Goal: Task Accomplishment & Management: Complete application form

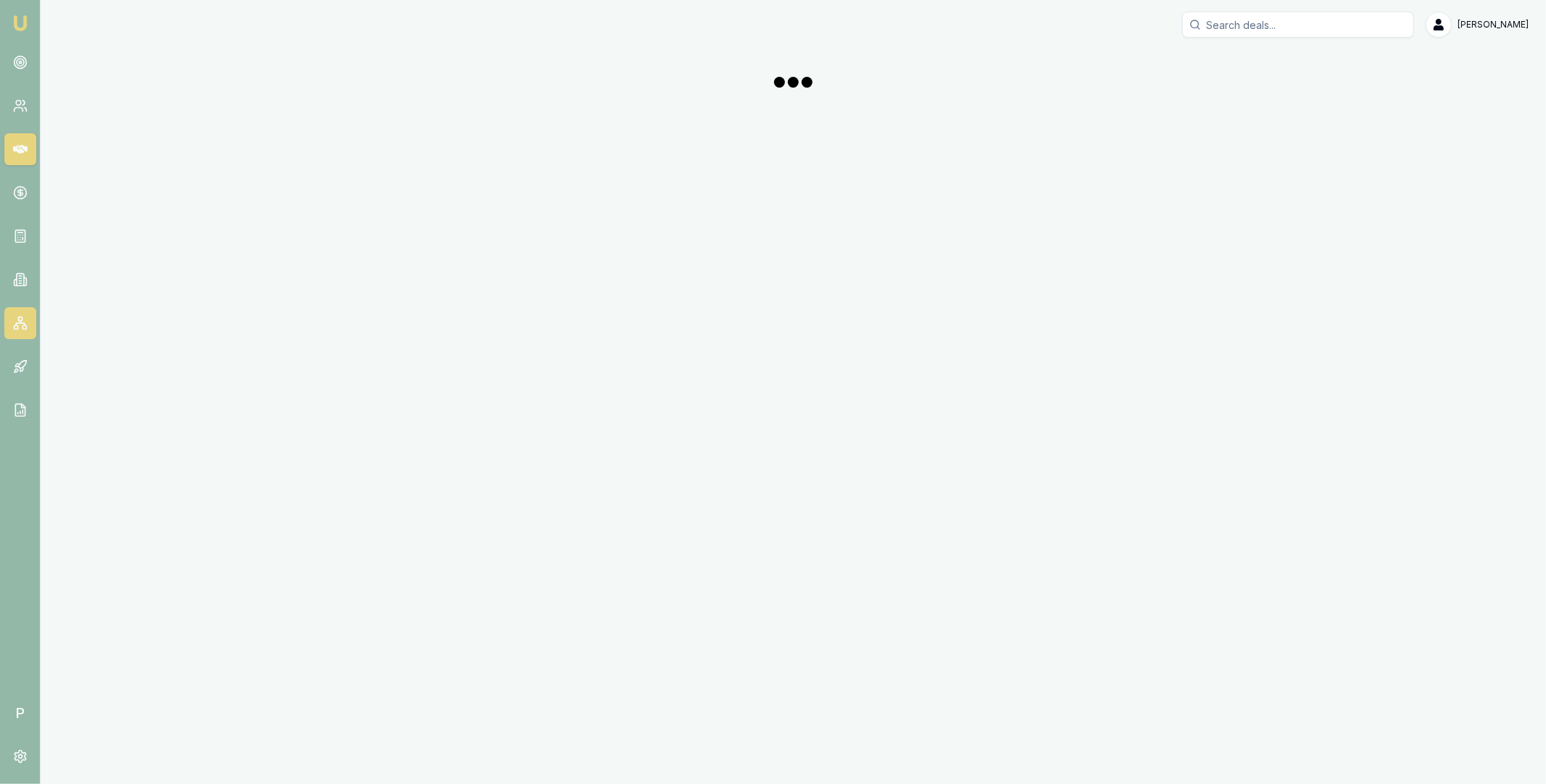
click at [16, 338] on link at bounding box center [20, 323] width 32 height 32
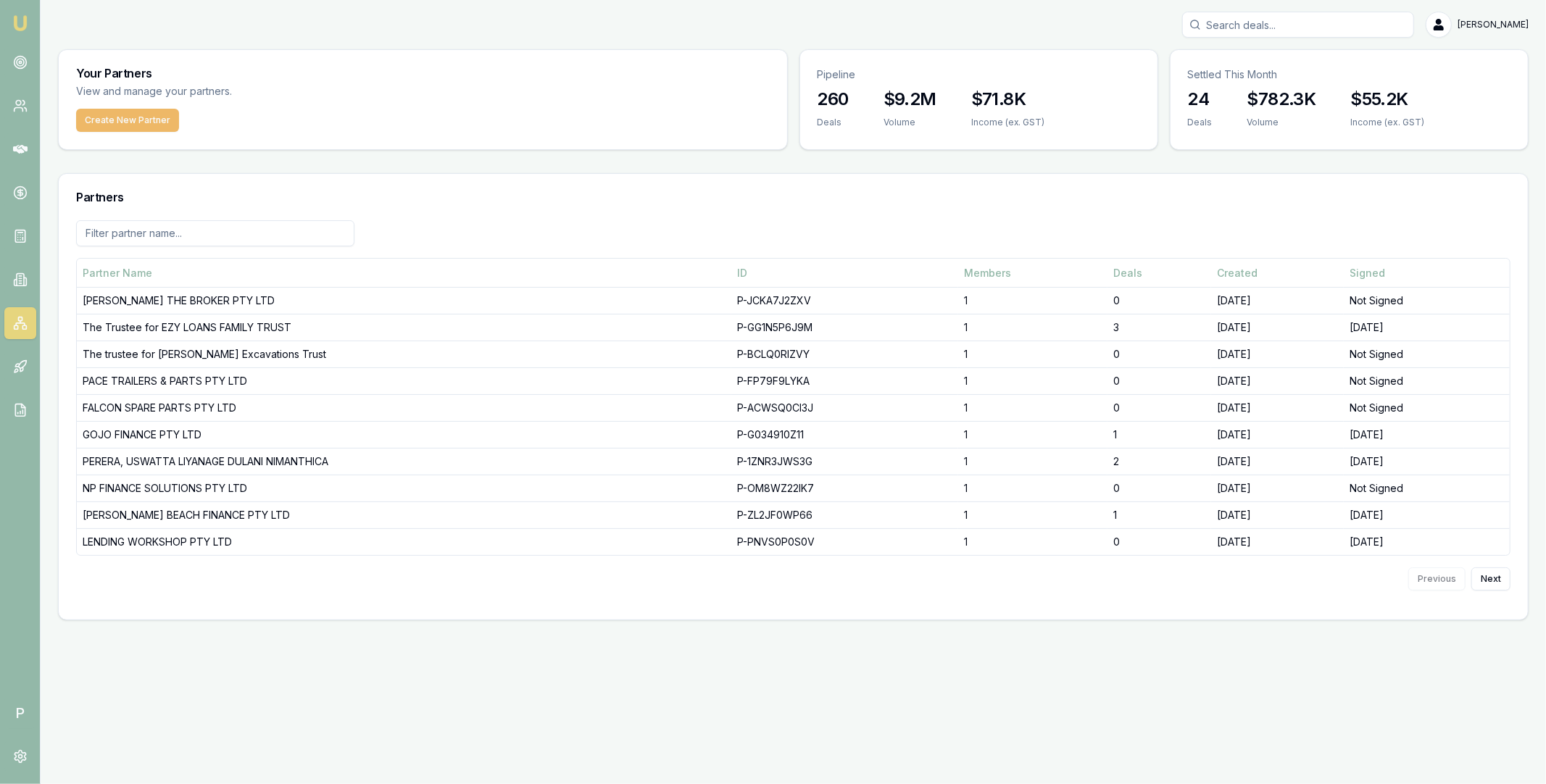
click at [134, 118] on button "Create New Partner" at bounding box center [128, 120] width 103 height 23
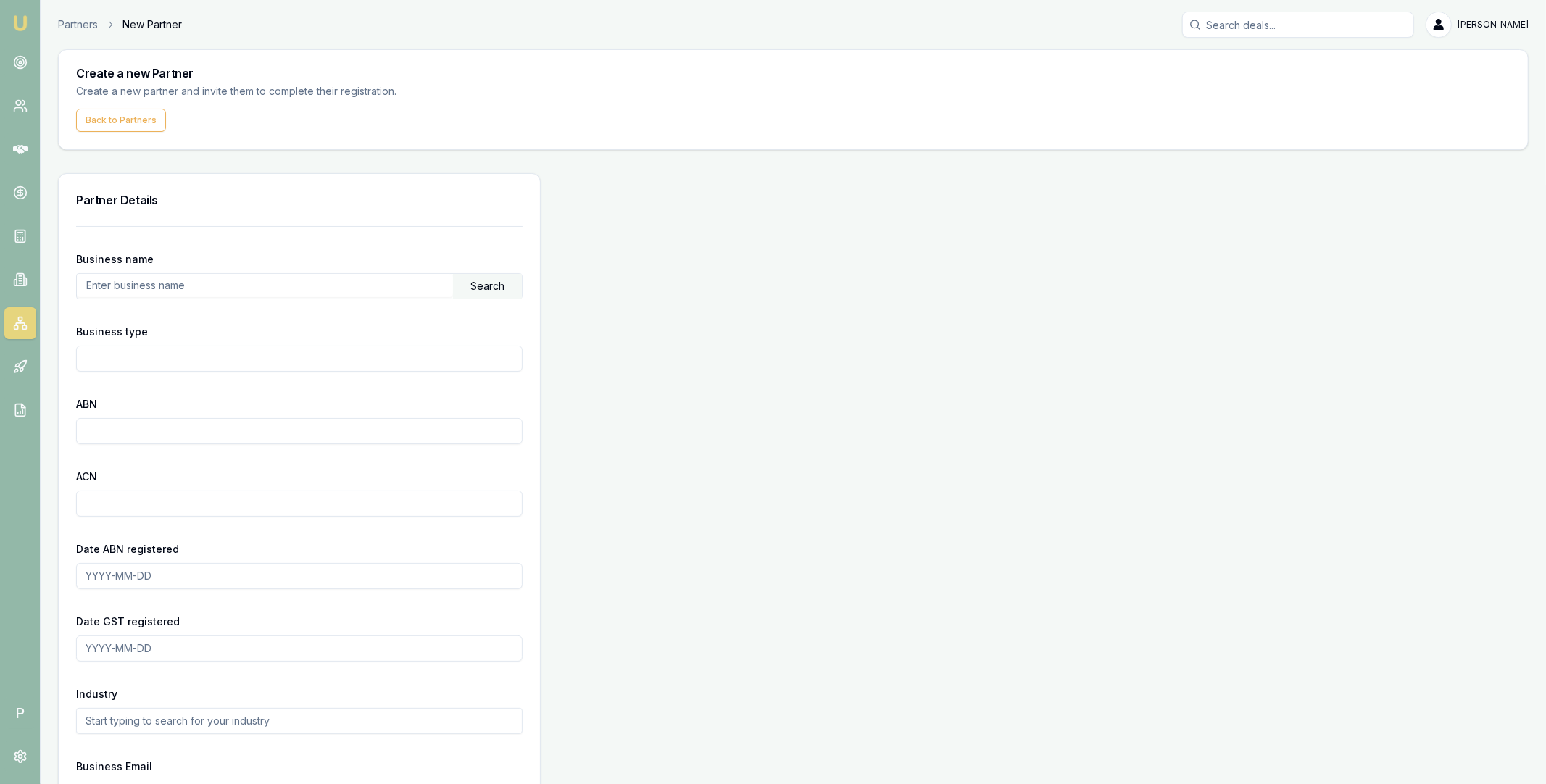
click at [184, 289] on input "text" at bounding box center [265, 285] width 376 height 23
click at [474, 286] on div "Search" at bounding box center [487, 286] width 69 height 25
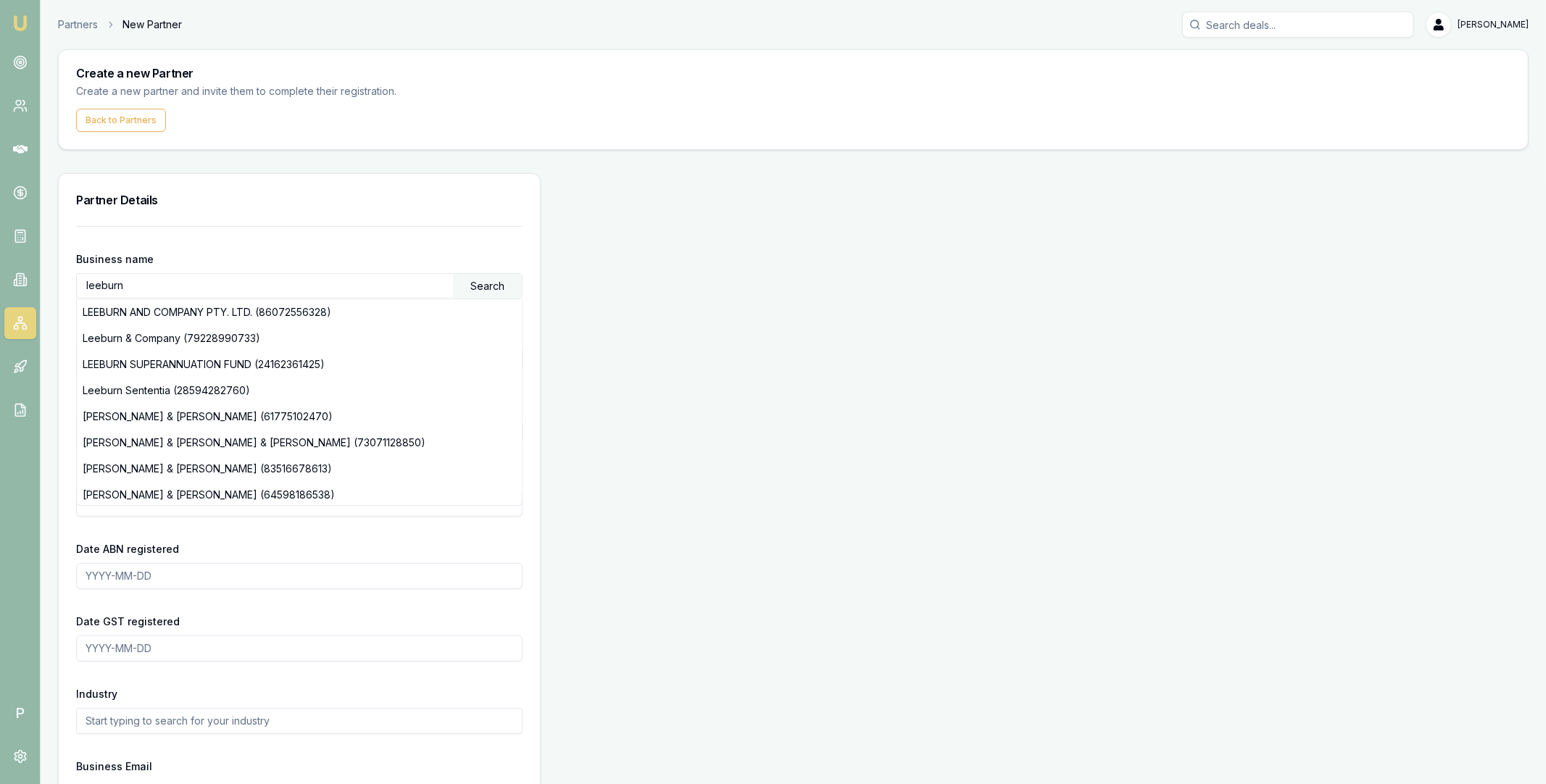
click at [144, 291] on input "leeburn" at bounding box center [265, 285] width 376 height 23
type input "[PERSON_NAME]"
click at [20, 327] on icon at bounding box center [20, 323] width 15 height 15
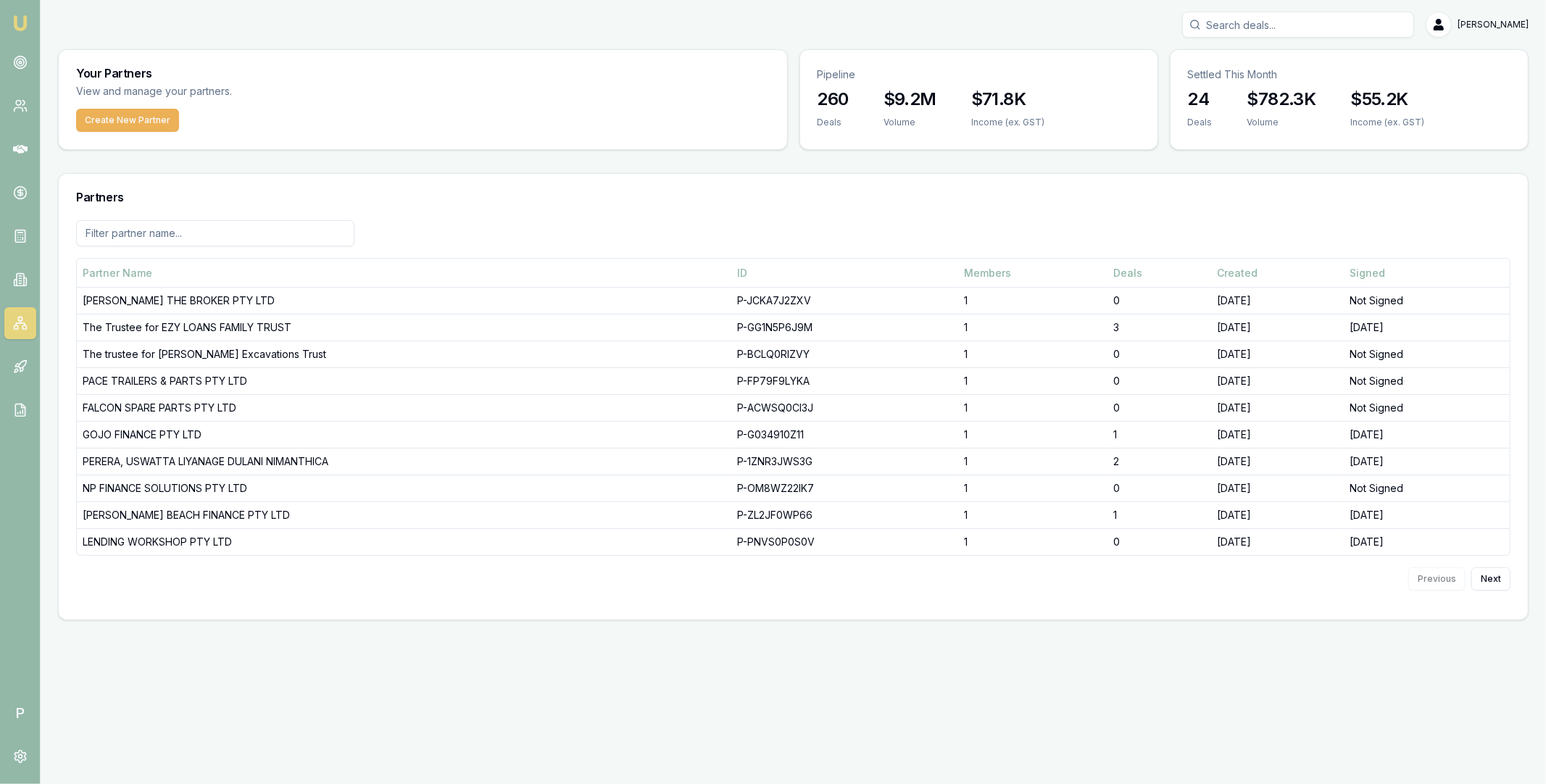
click at [232, 231] on input at bounding box center [215, 233] width 278 height 26
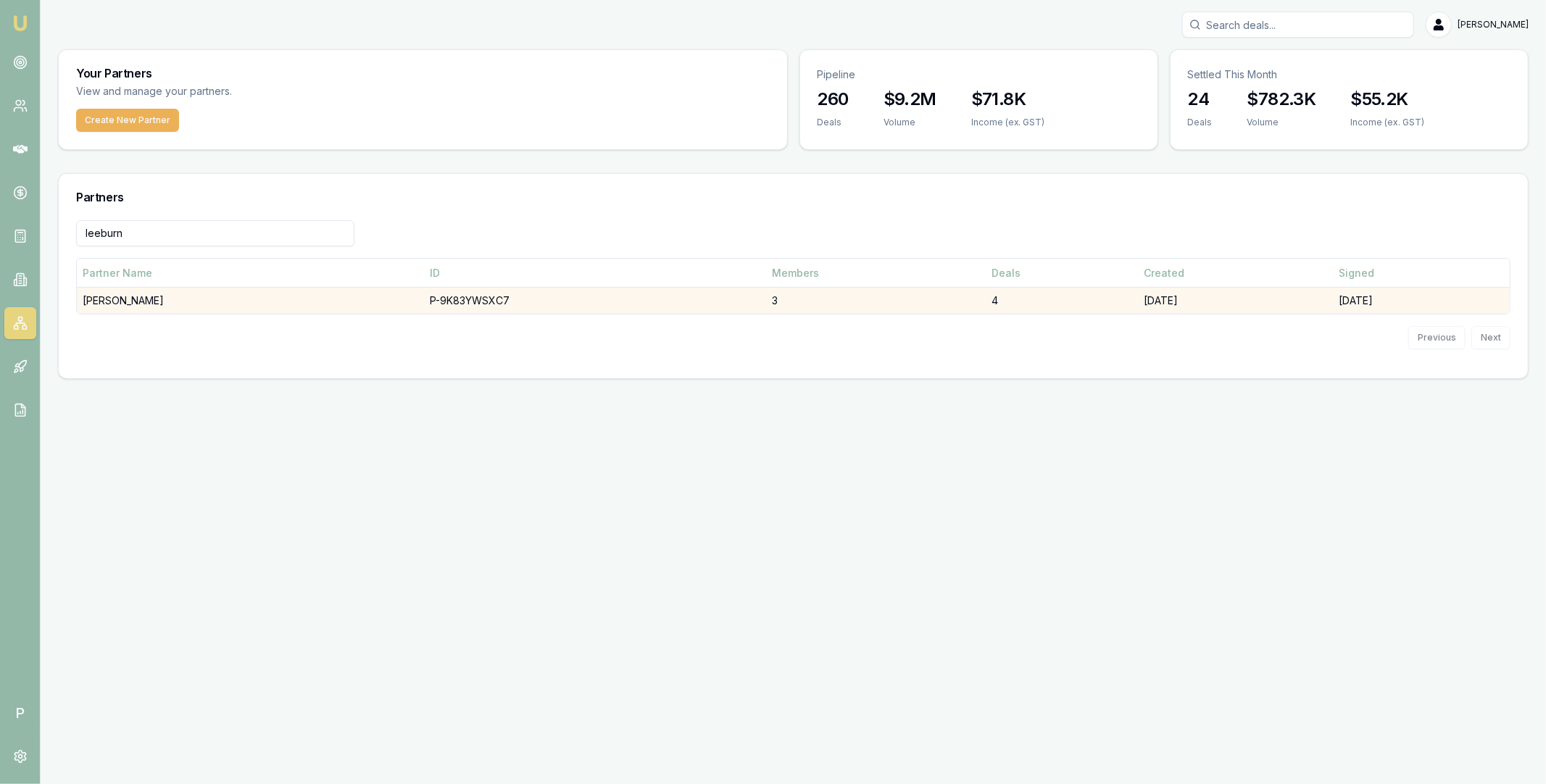
type input "leeburn"
click at [369, 297] on td "LEEBURN, MATTHEW" at bounding box center [250, 301] width 347 height 27
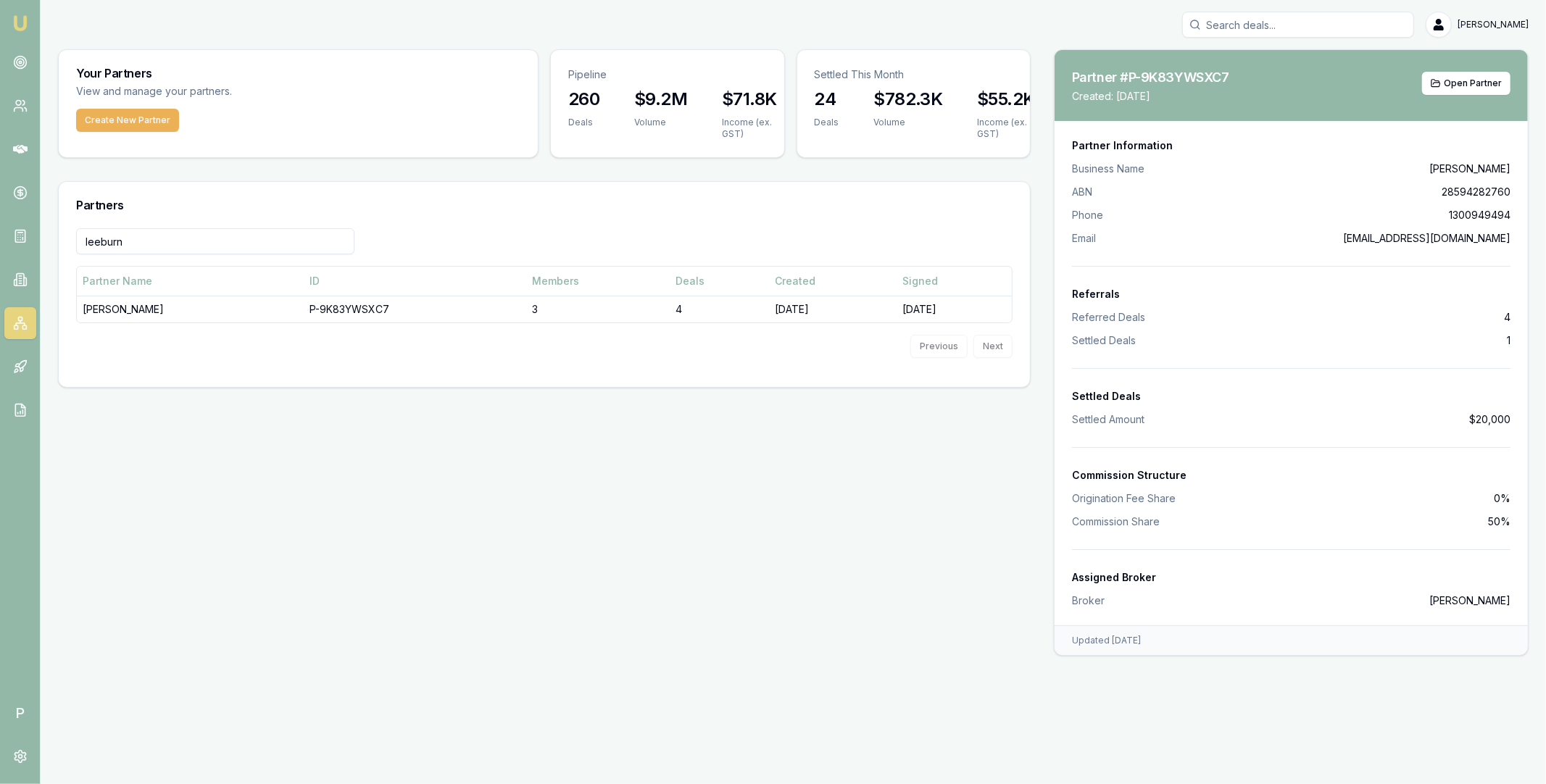
click at [1460, 188] on span "28594282760" at bounding box center [1476, 192] width 69 height 15
copy span "28594282760"
click at [149, 124] on button "Create New Partner" at bounding box center [128, 120] width 103 height 23
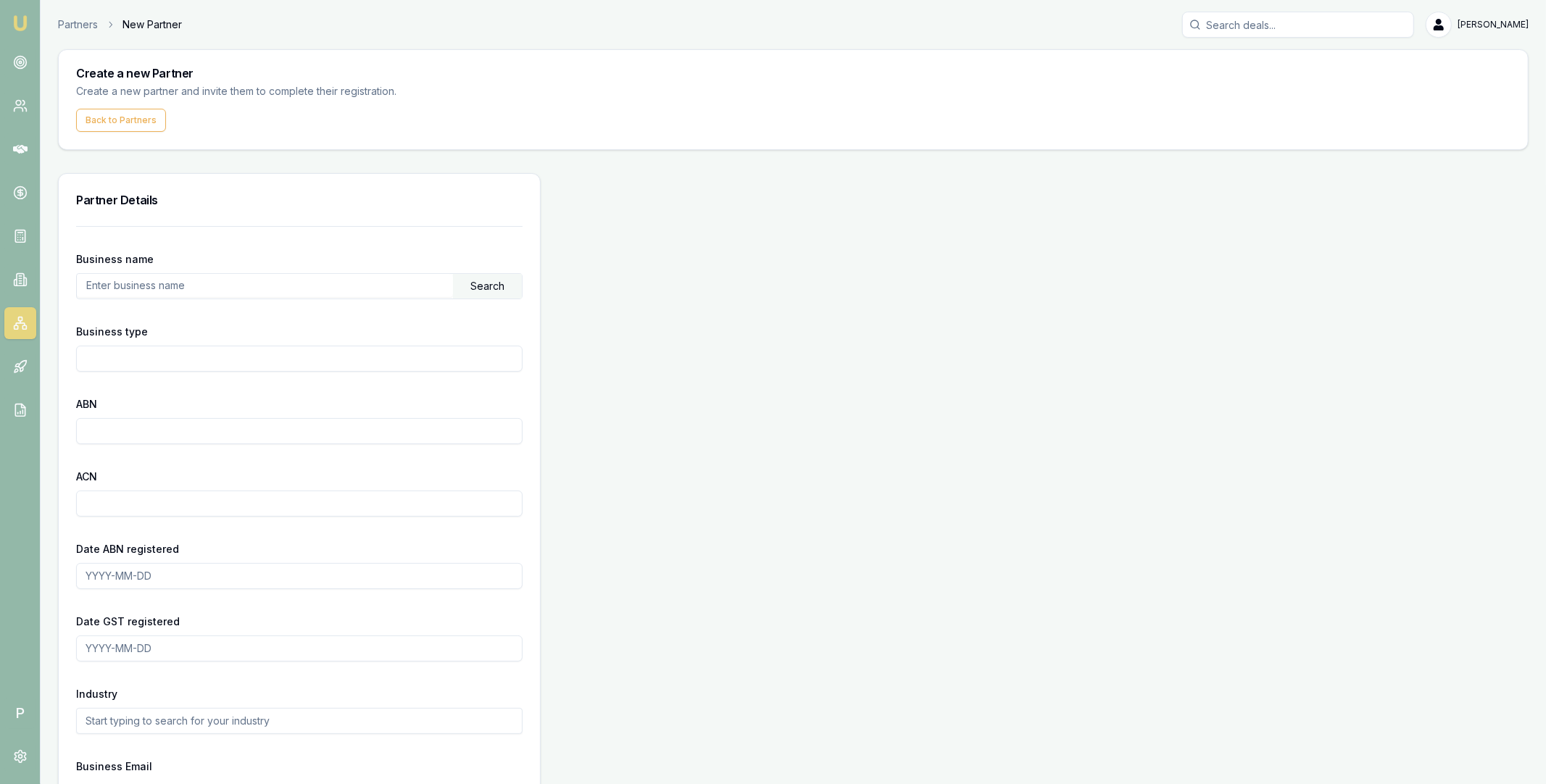
click at [189, 290] on input "text" at bounding box center [265, 285] width 376 height 23
paste input "28594282760"
click at [479, 291] on div "Search" at bounding box center [487, 286] width 69 height 25
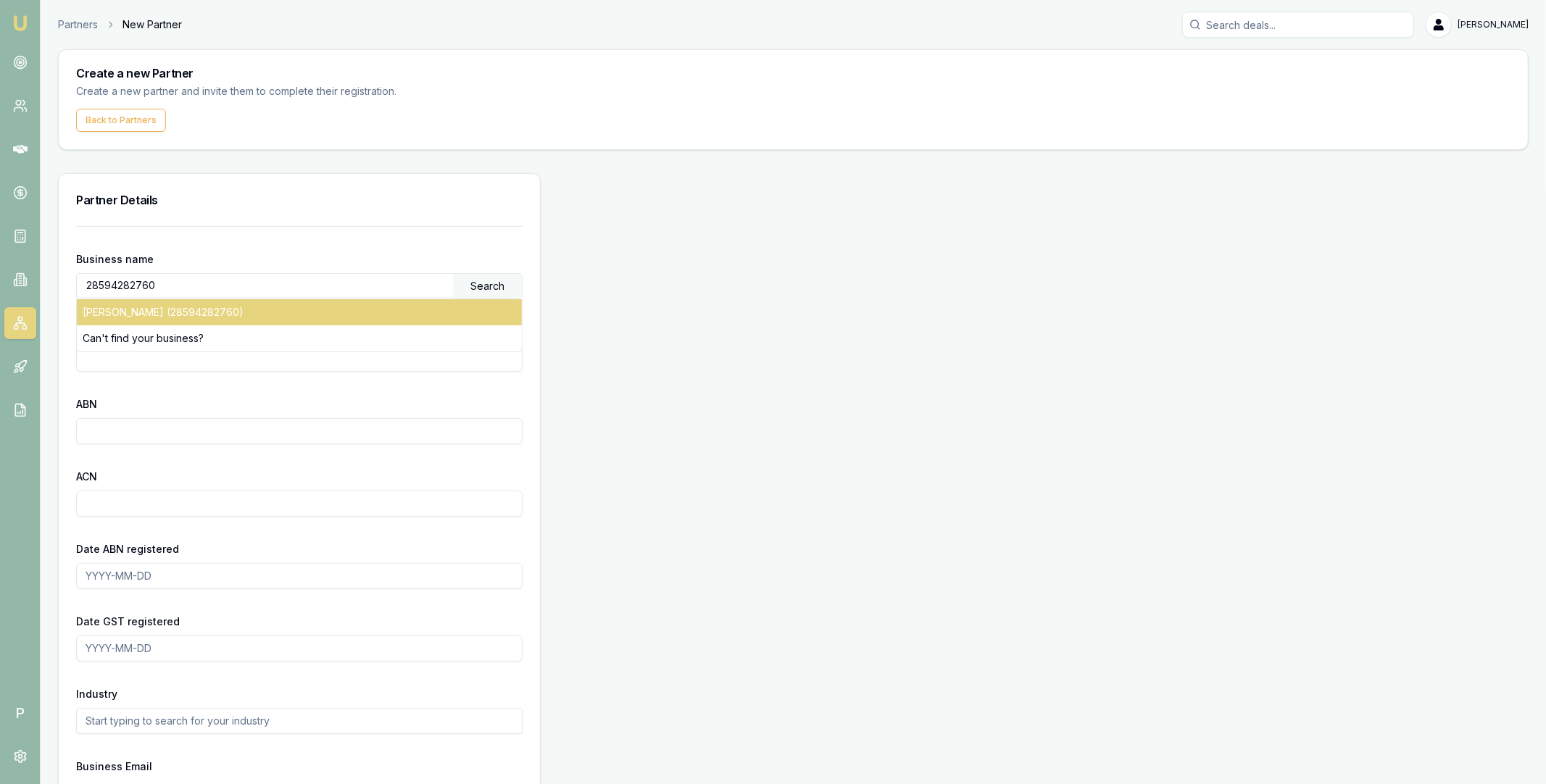
click at [281, 310] on div "LEEBURN, MATTHEW (28594282760)" at bounding box center [299, 312] width 445 height 26
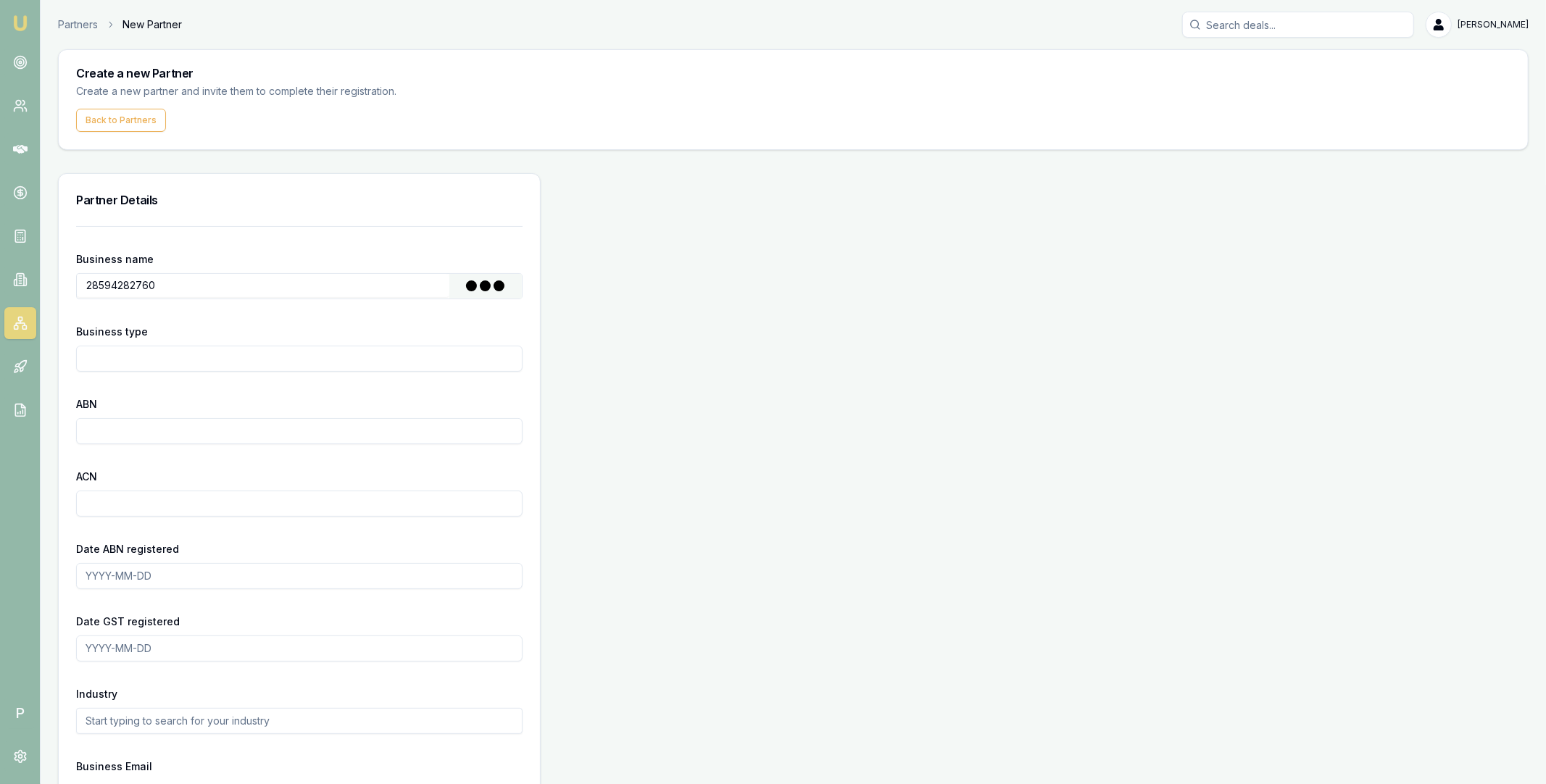
type input "LEEBURN, MATTHEW"
type input "Individual/Sole Trader"
type input "28594282760"
type input "2023-05-30"
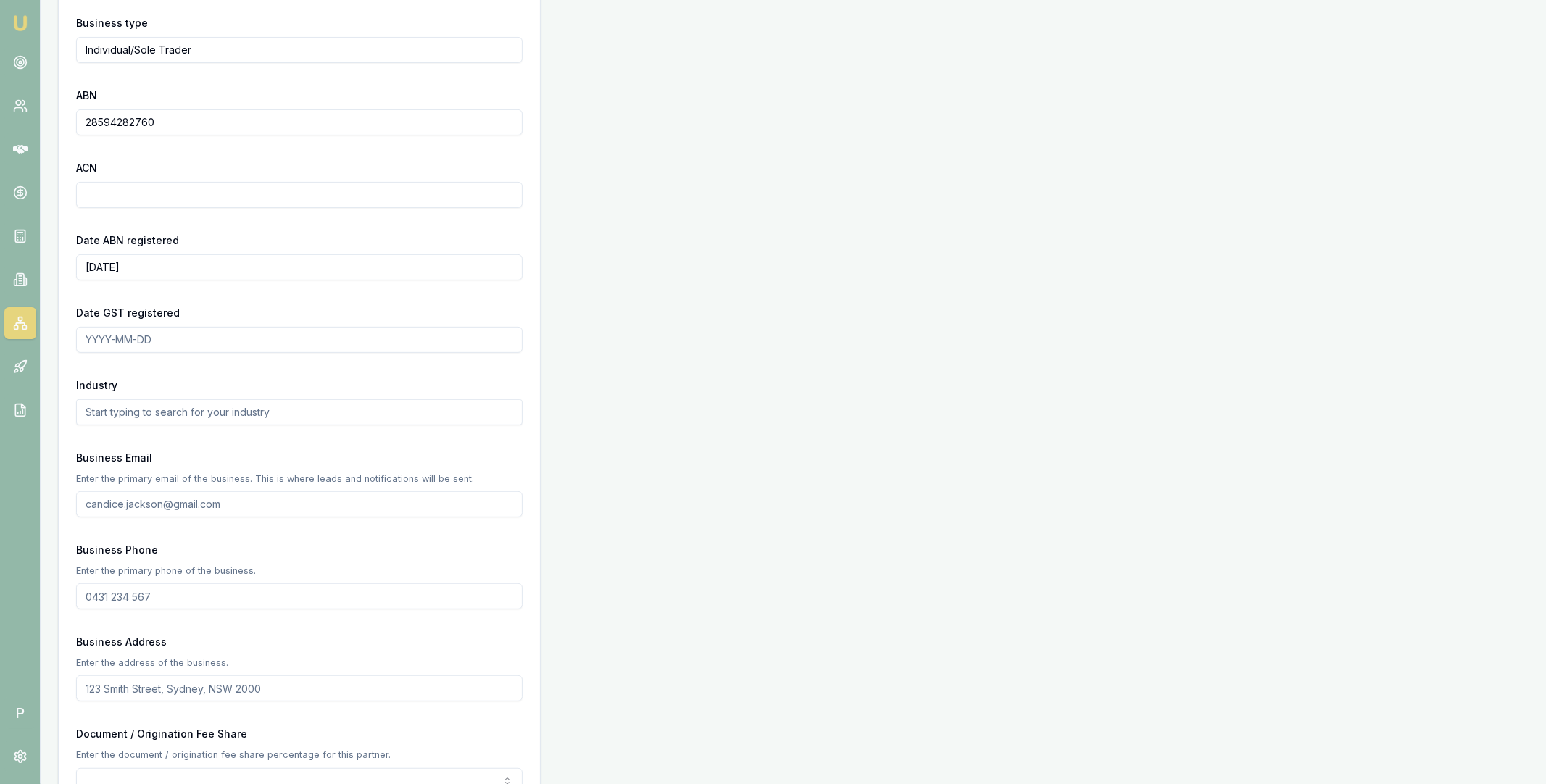
scroll to position [469, 0]
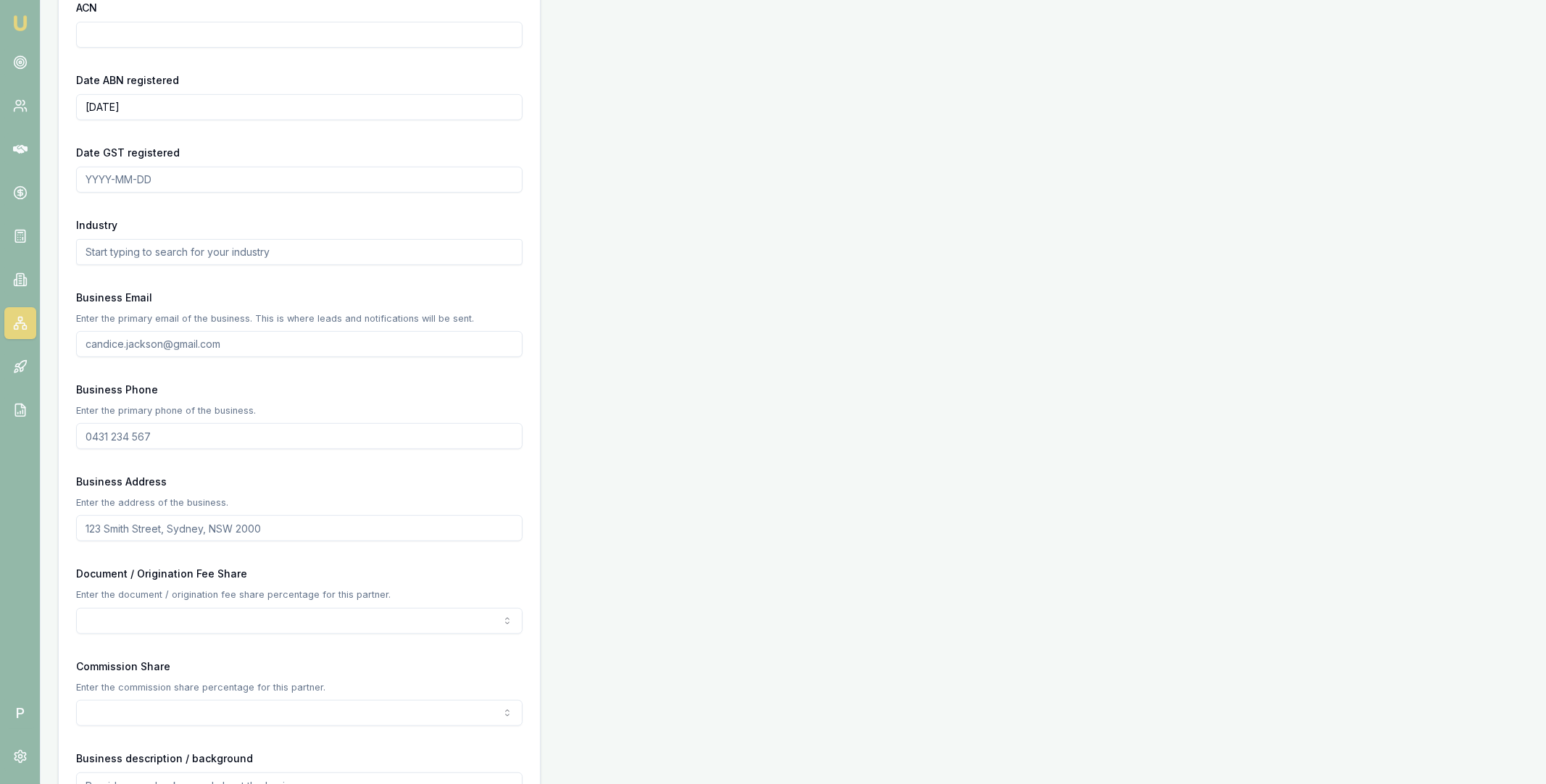
click at [160, 340] on input "Business Email" at bounding box center [299, 344] width 446 height 26
type input "test@email.com"
click at [136, 438] on input "Business Phone" at bounding box center [299, 437] width 446 height 26
type input "7383 839 399"
click at [150, 529] on input "Business Address" at bounding box center [299, 528] width 446 height 26
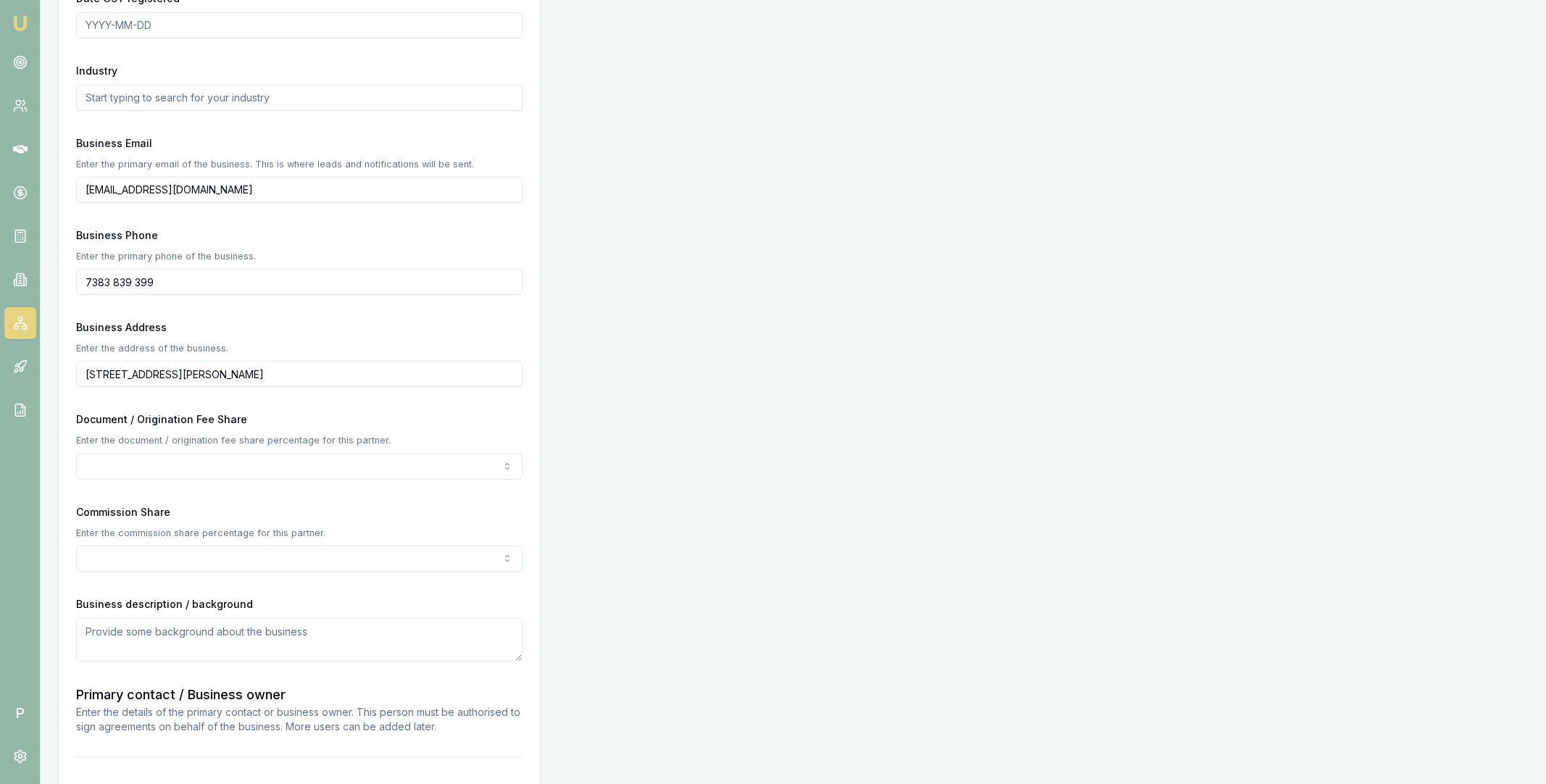
scroll to position [647, 0]
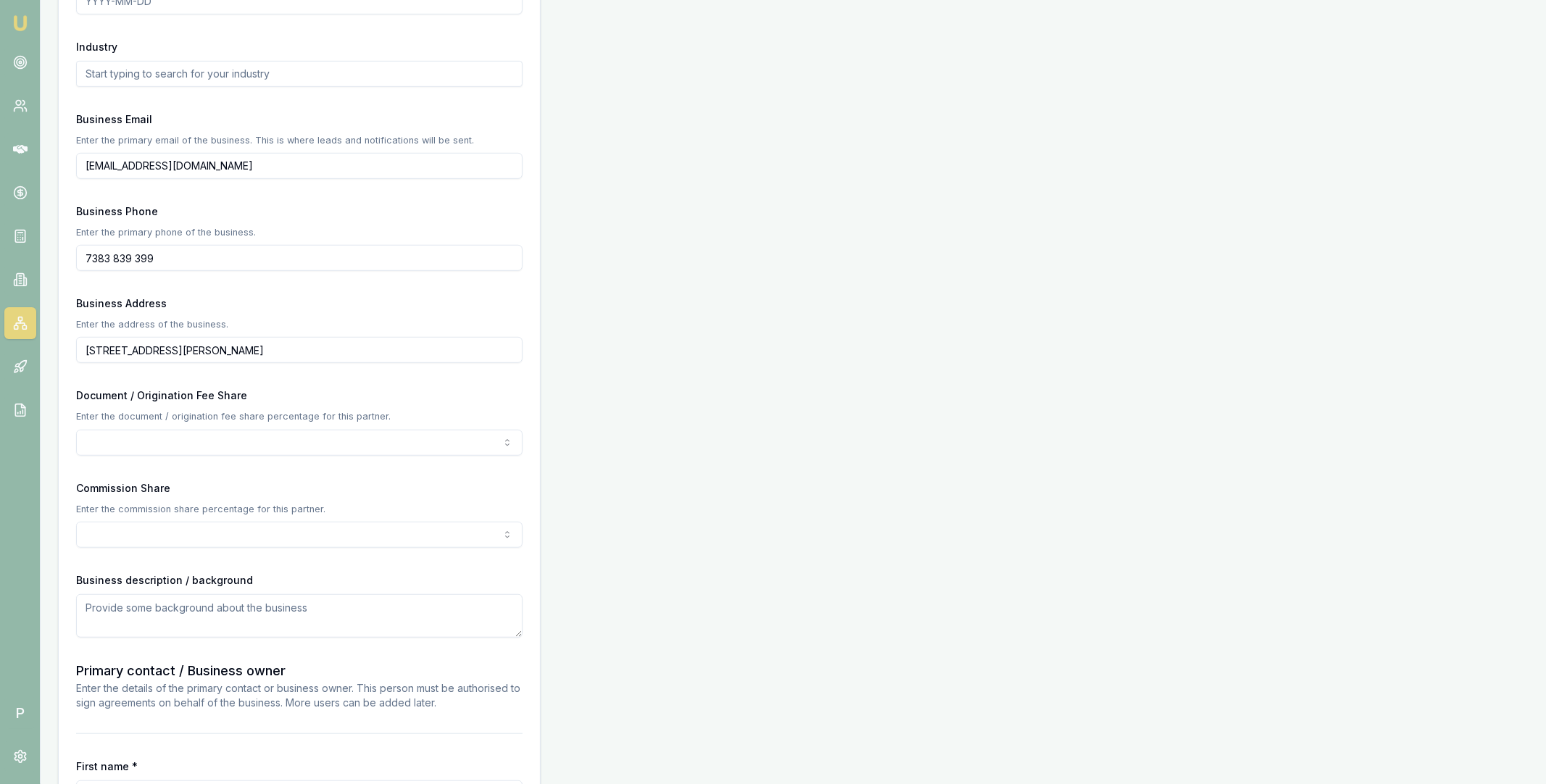
type input "123 Smith st"
click at [119, 520] on div "Commission Share Enter the commission share percentage for this partner. 0% 5% …" at bounding box center [299, 513] width 446 height 69
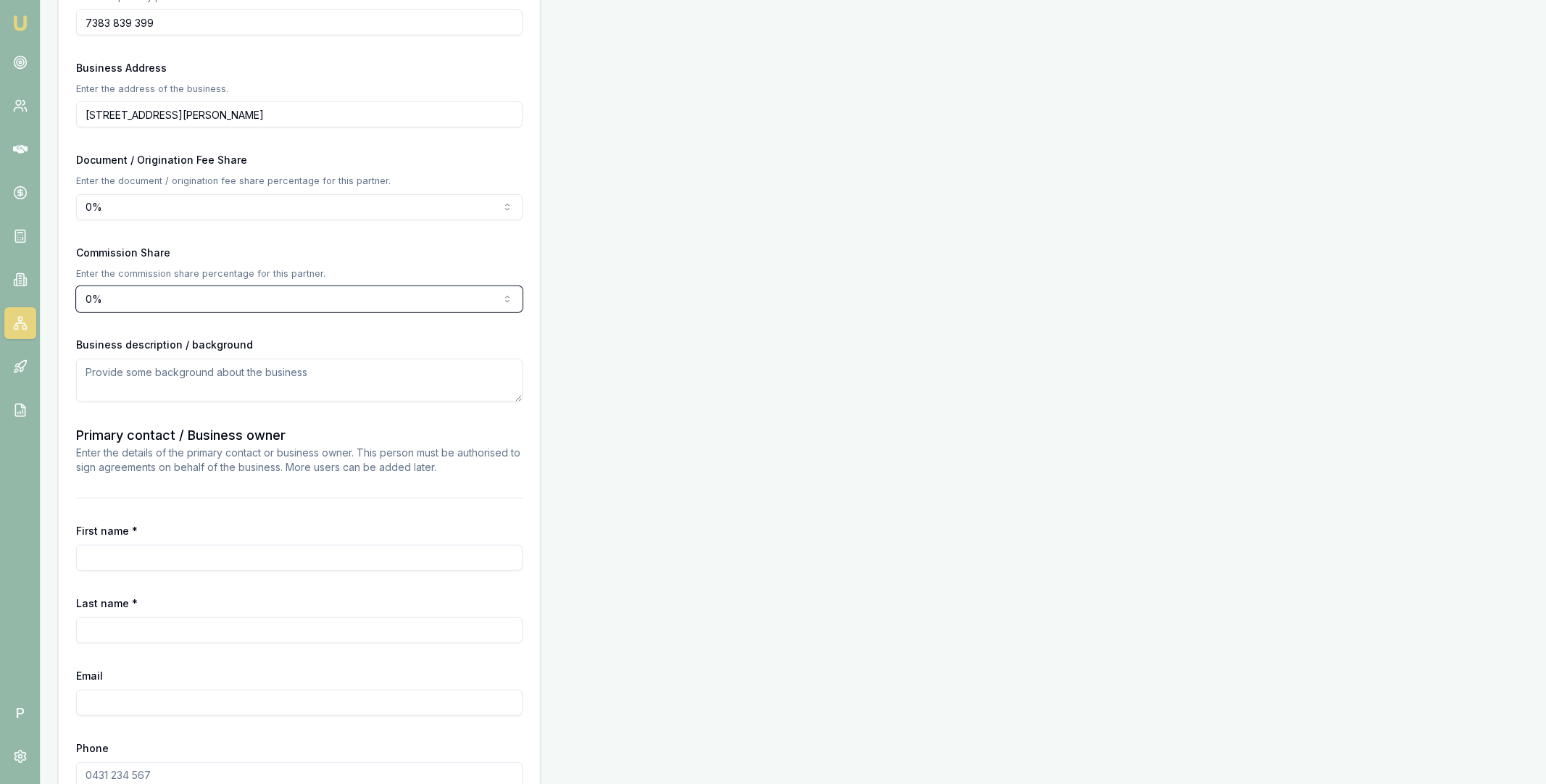
scroll to position [888, 0]
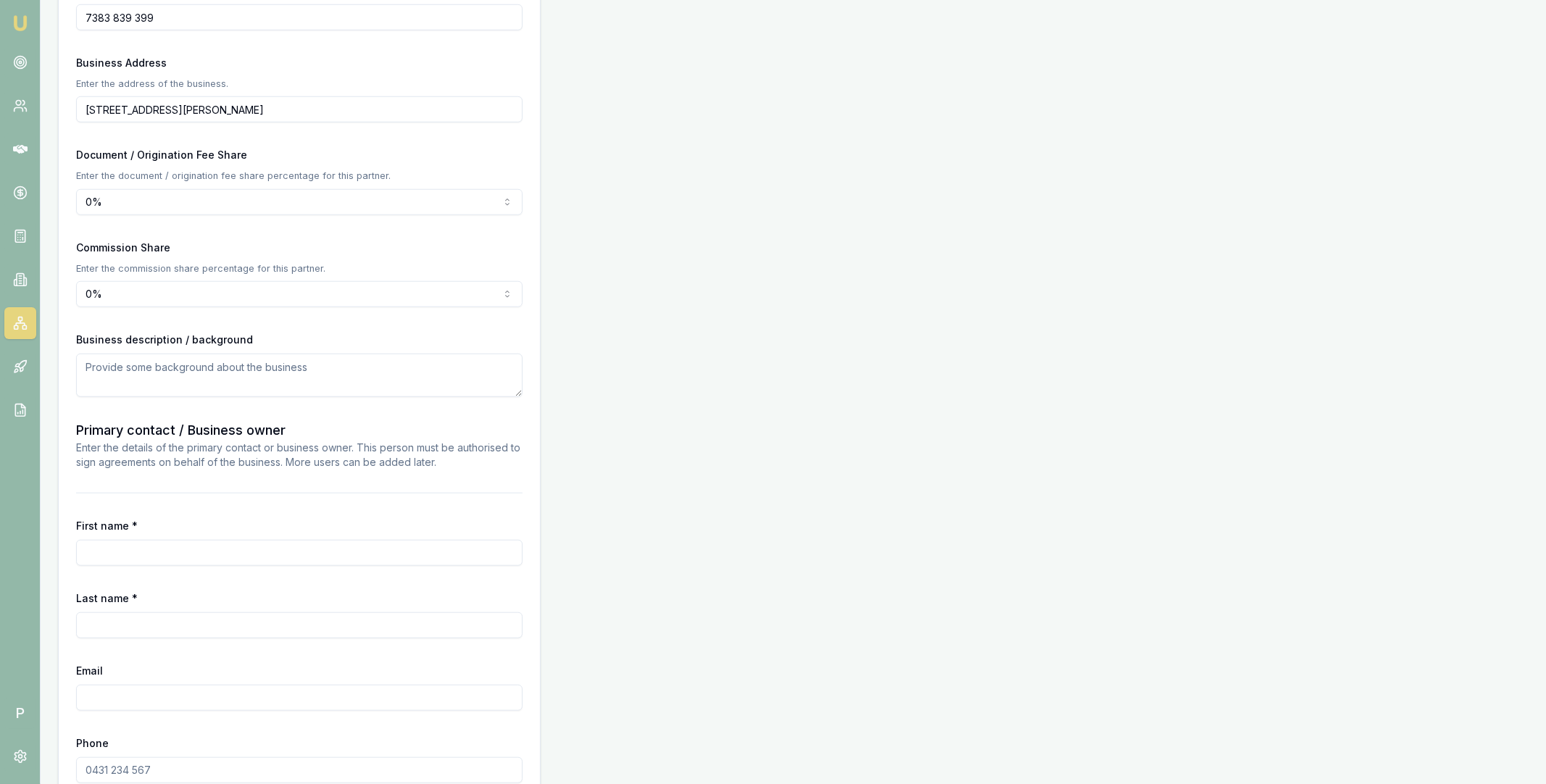
click at [128, 546] on input "First name *" at bounding box center [299, 553] width 446 height 26
type input "[PERSON_NAME]"
type input "Test"
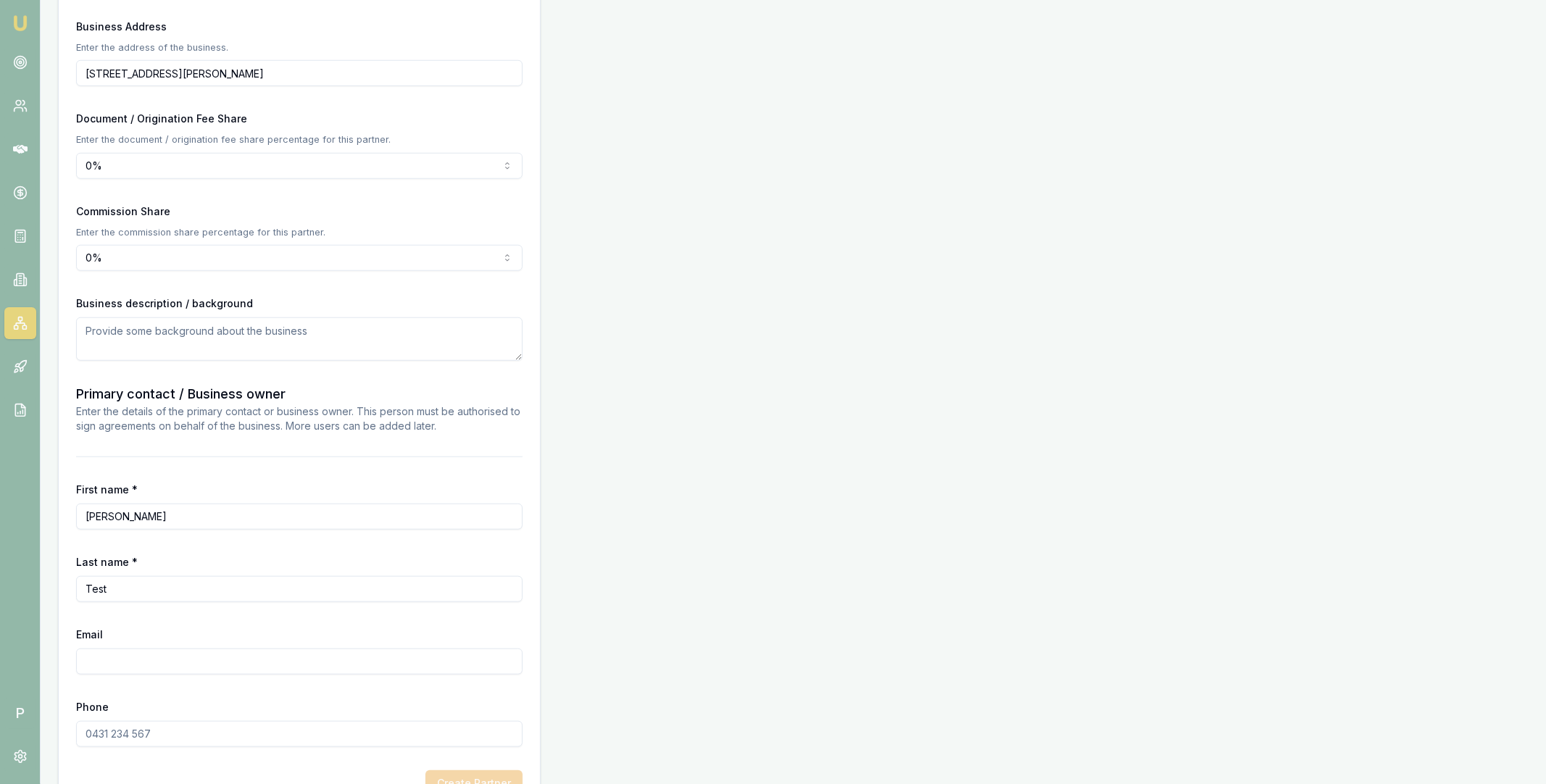
scroll to position [965, 0]
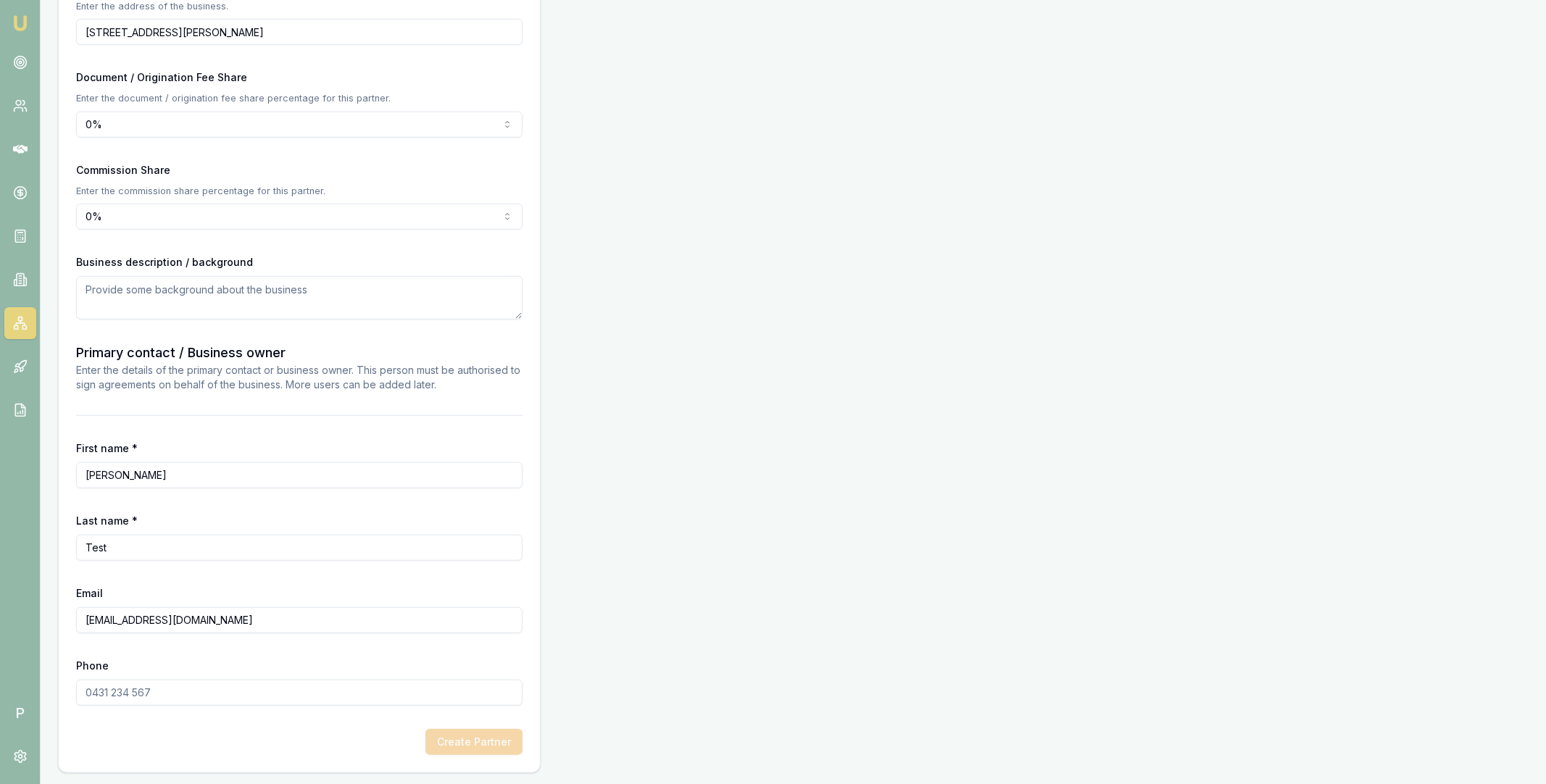
type input "test_1+427893783673636737@emumoney.com.au"
click at [134, 687] on input "Phone" at bounding box center [299, 693] width 446 height 26
type input "8994 949 383"
click at [379, 668] on div "Phone 8994 949 383" at bounding box center [299, 681] width 446 height 49
click at [478, 743] on button "Create Partner" at bounding box center [473, 742] width 97 height 26
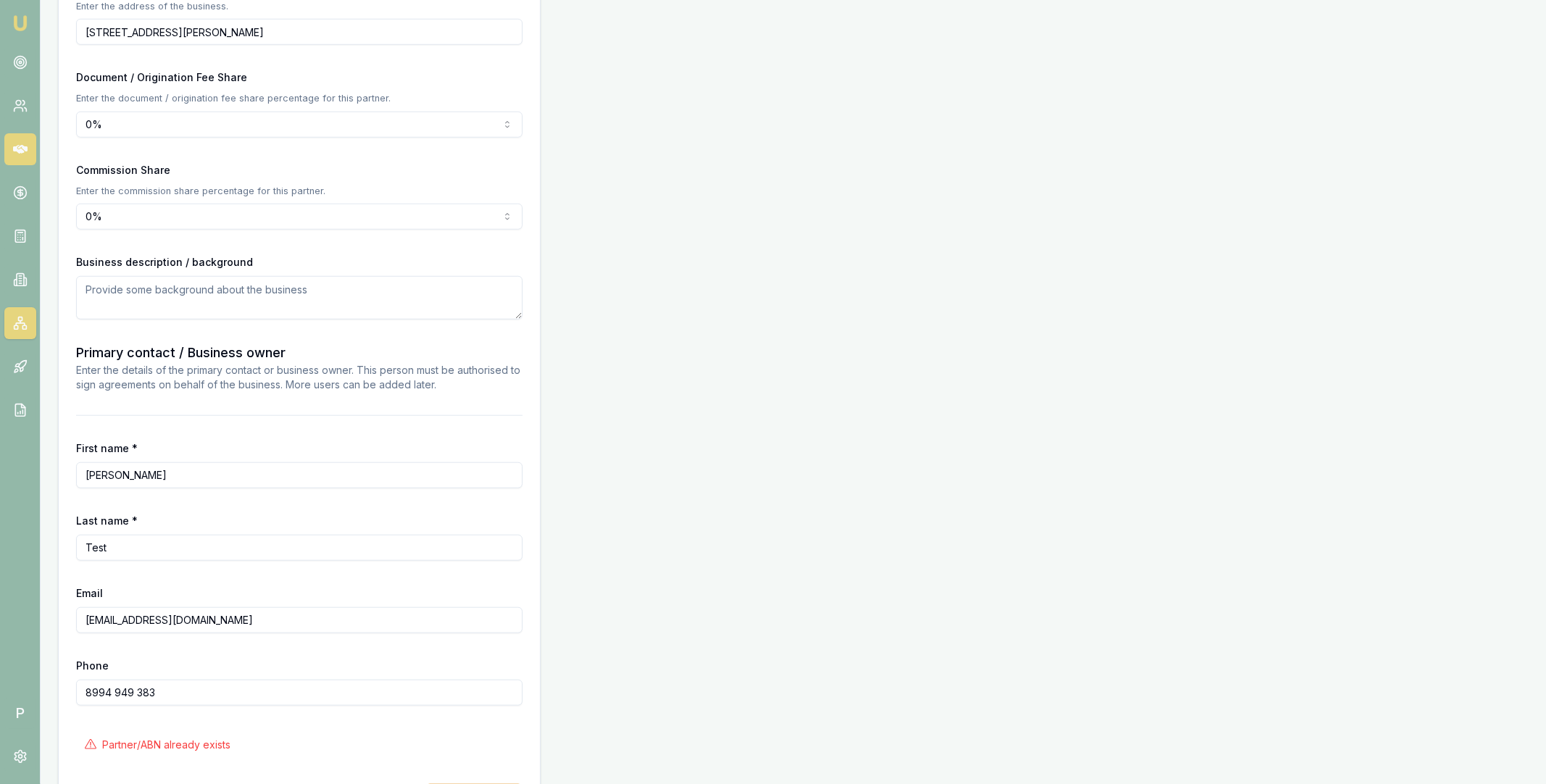
click at [23, 143] on icon at bounding box center [20, 150] width 15 height 15
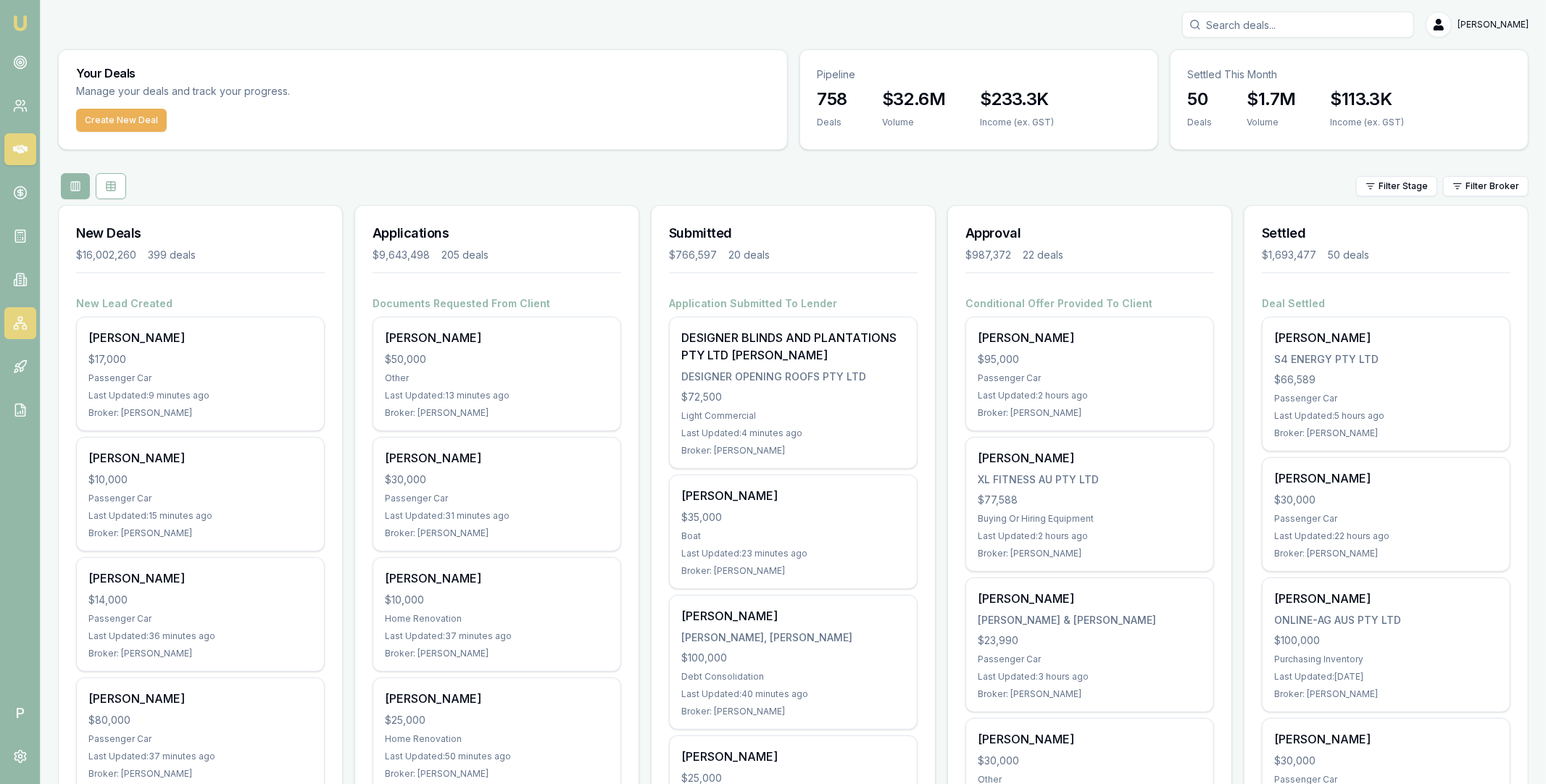
click at [23, 324] on icon at bounding box center [20, 324] width 9 height 2
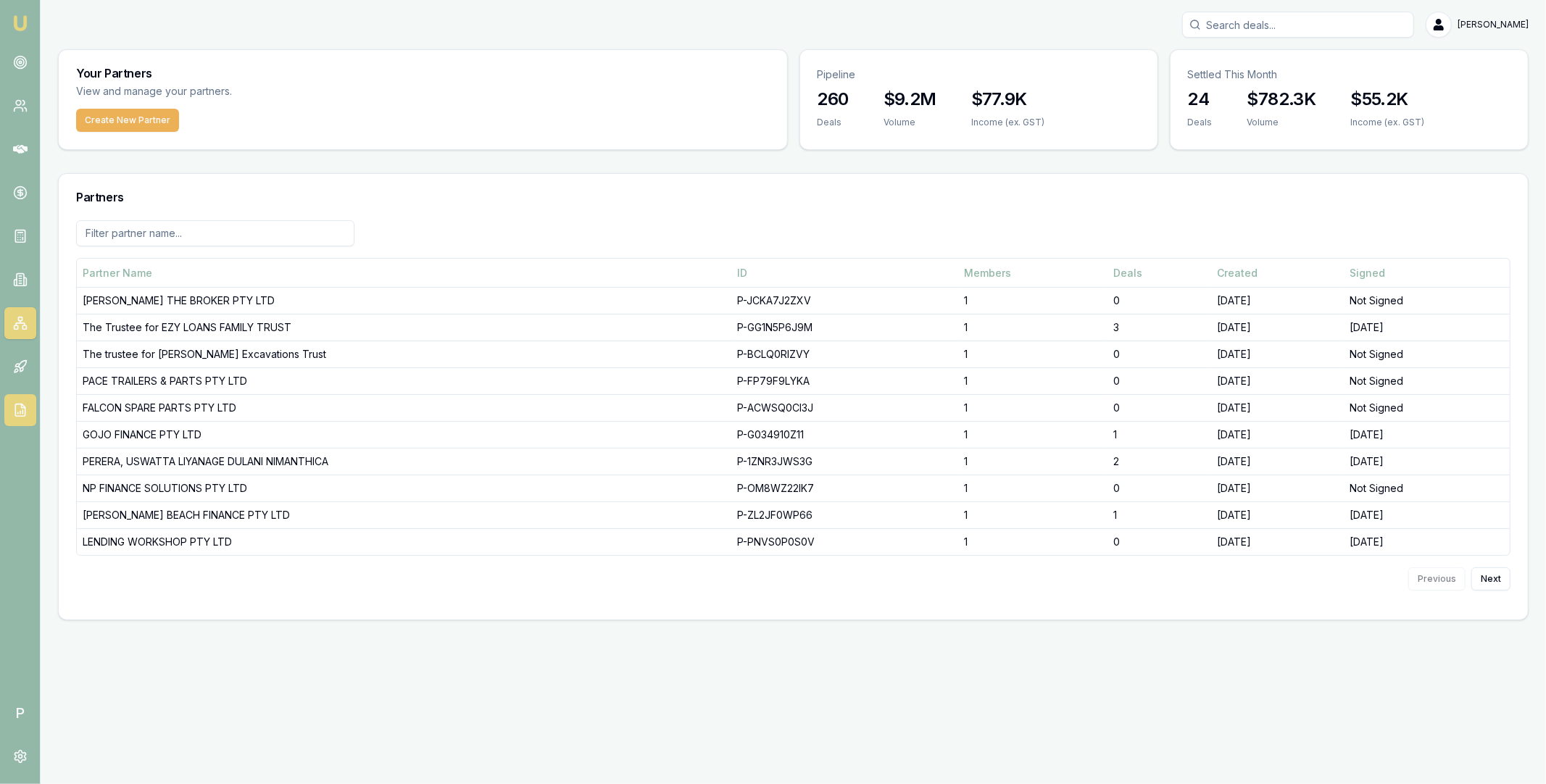
click at [20, 410] on icon at bounding box center [20, 410] width 15 height 15
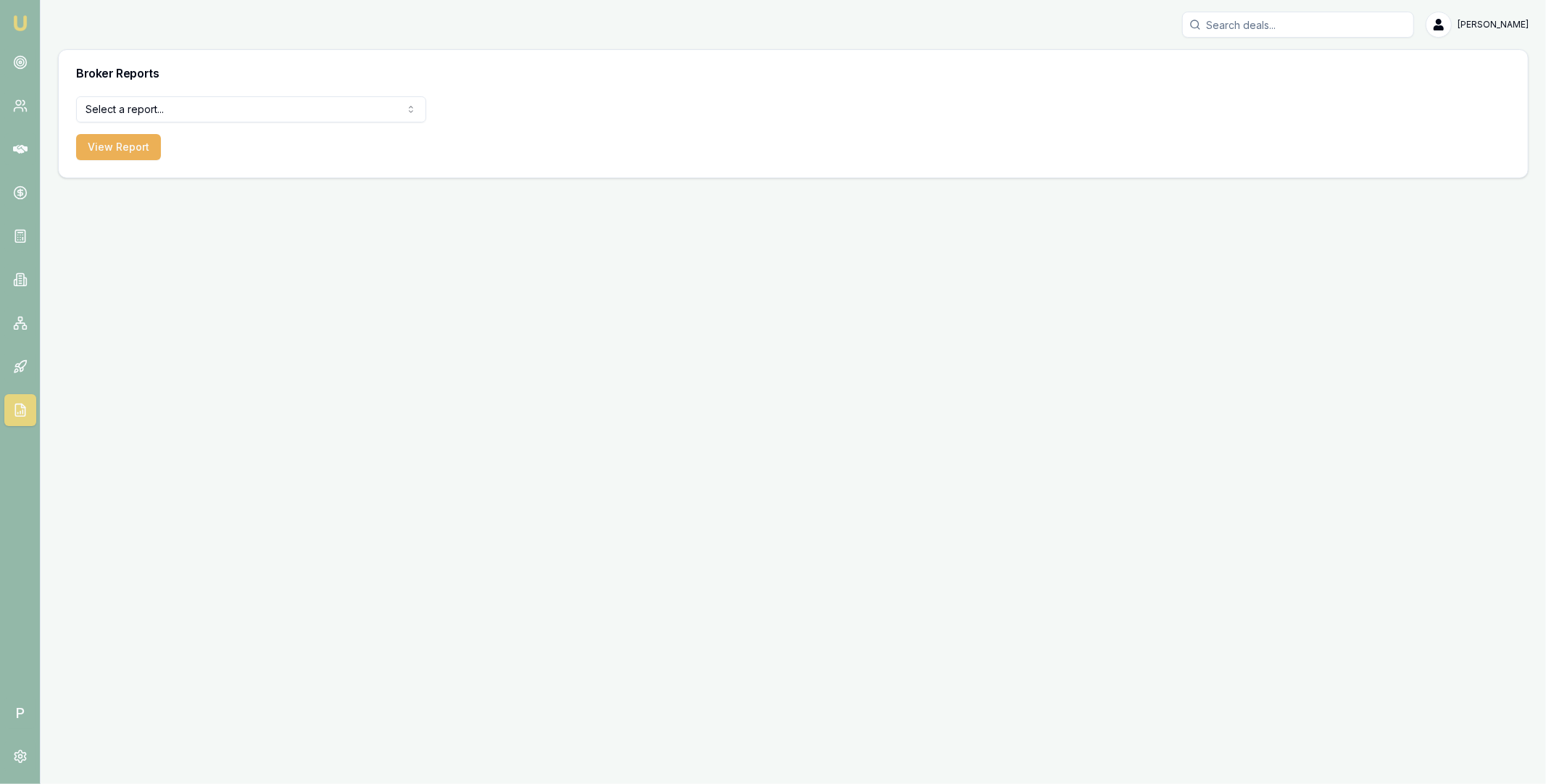
click at [278, 117] on html "Emu Broker P Matt Leeburn Toggle Menu Broker Reports Select a report... All Dea…" at bounding box center [773, 392] width 1546 height 784
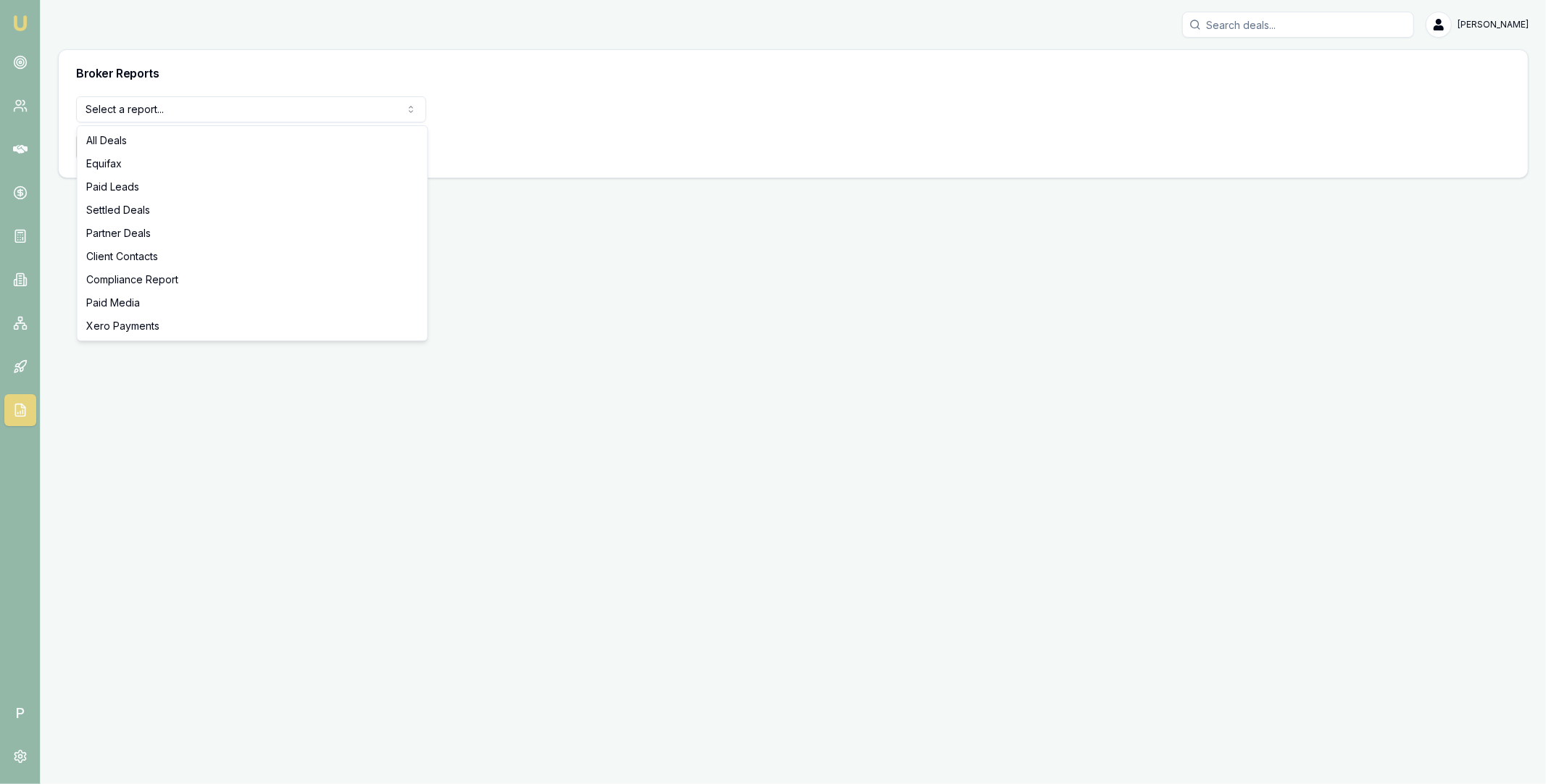
select select "partner-deals"
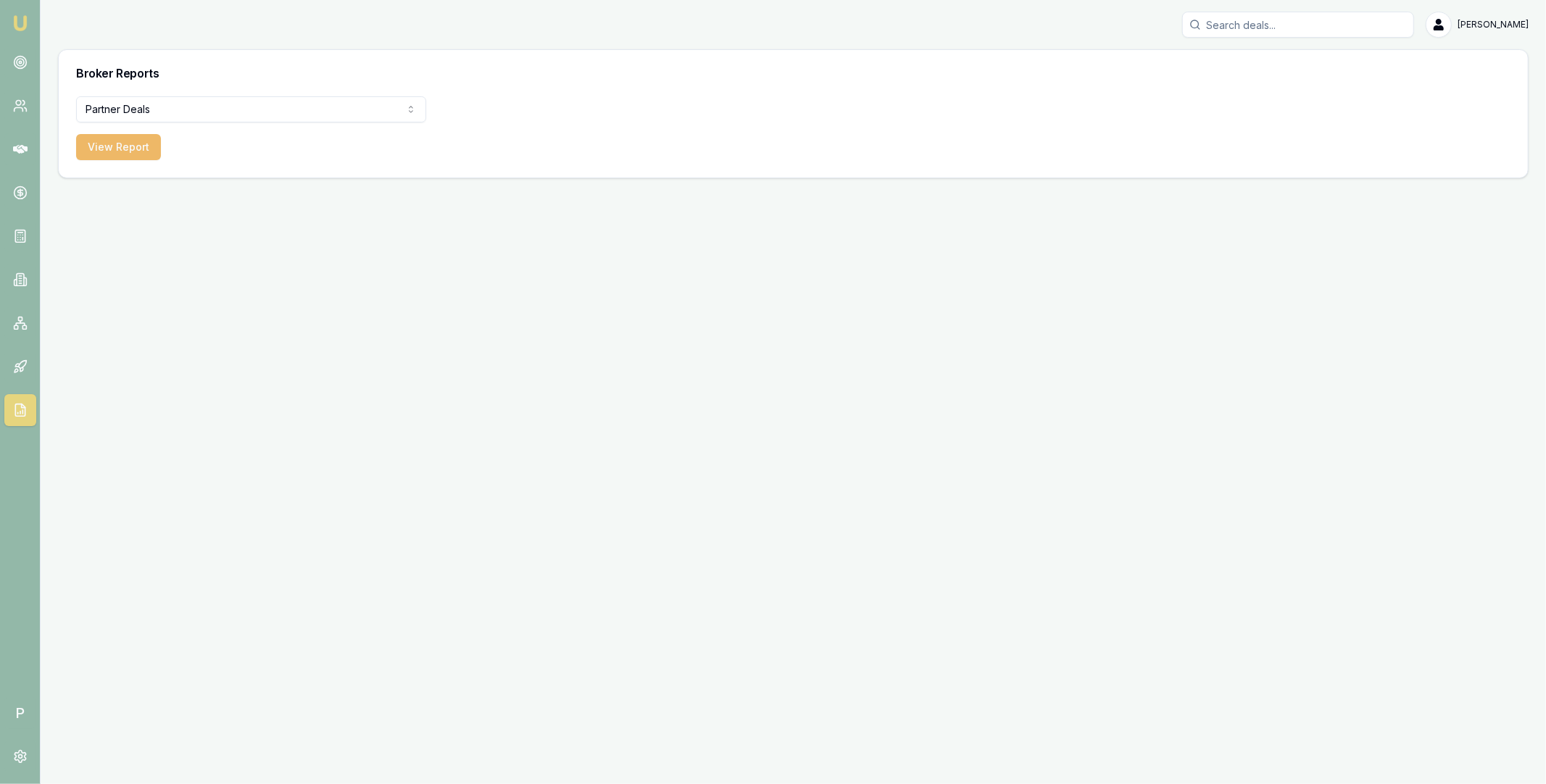
click at [119, 151] on button "View Report" at bounding box center [119, 147] width 85 height 26
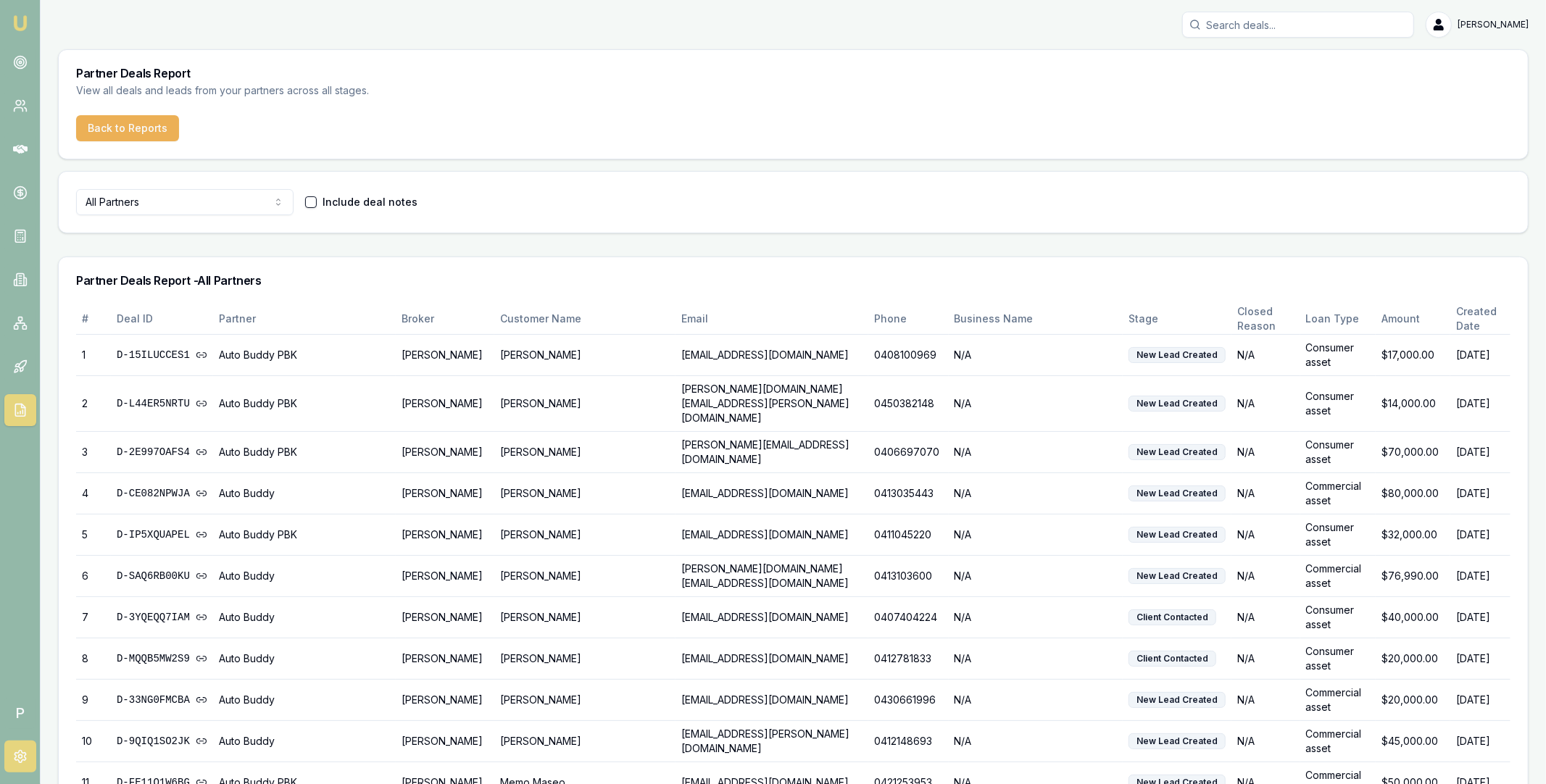
click at [20, 761] on icon at bounding box center [20, 757] width 15 height 15
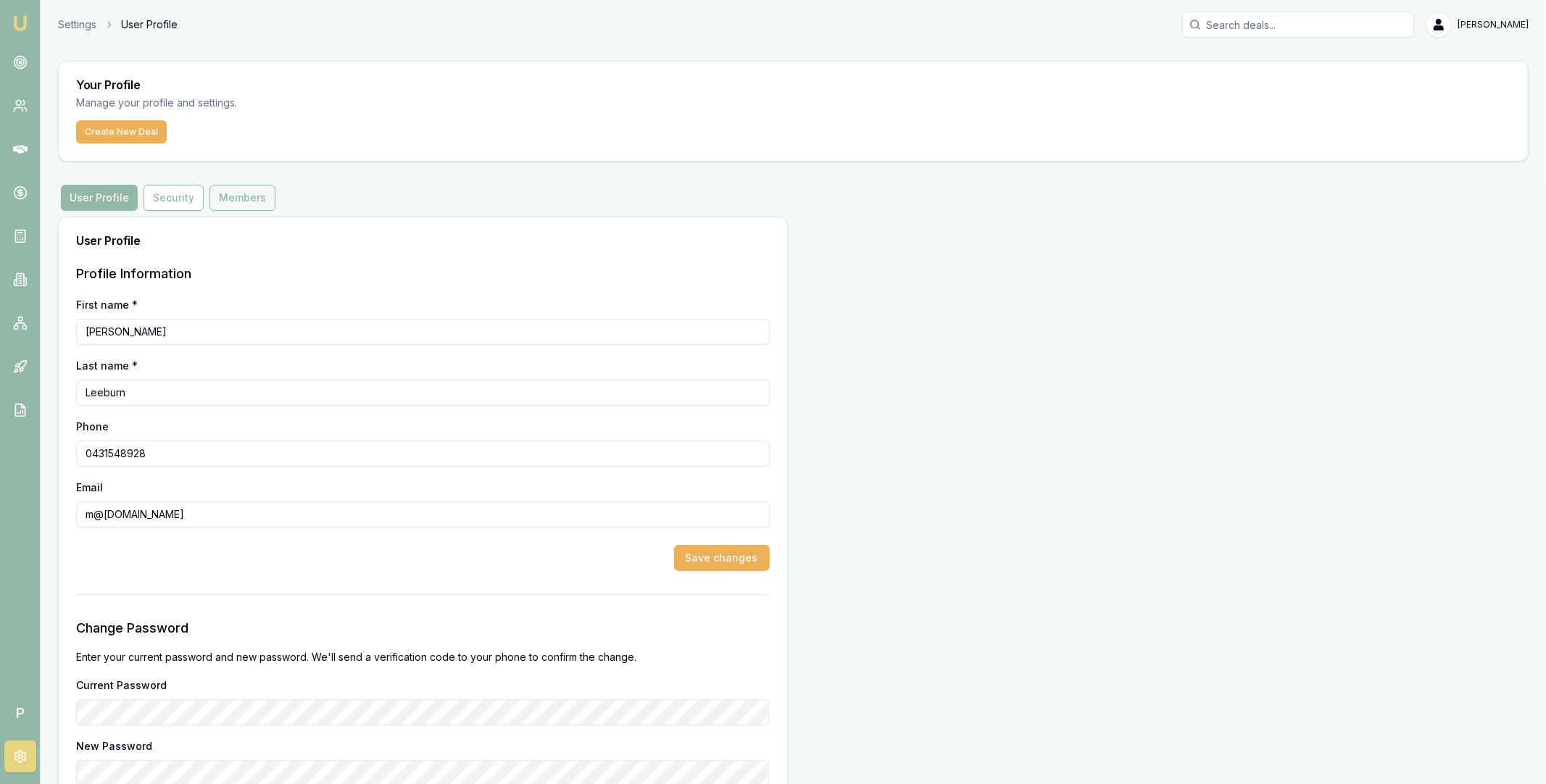
click at [249, 202] on button "Members" at bounding box center [242, 198] width 66 height 26
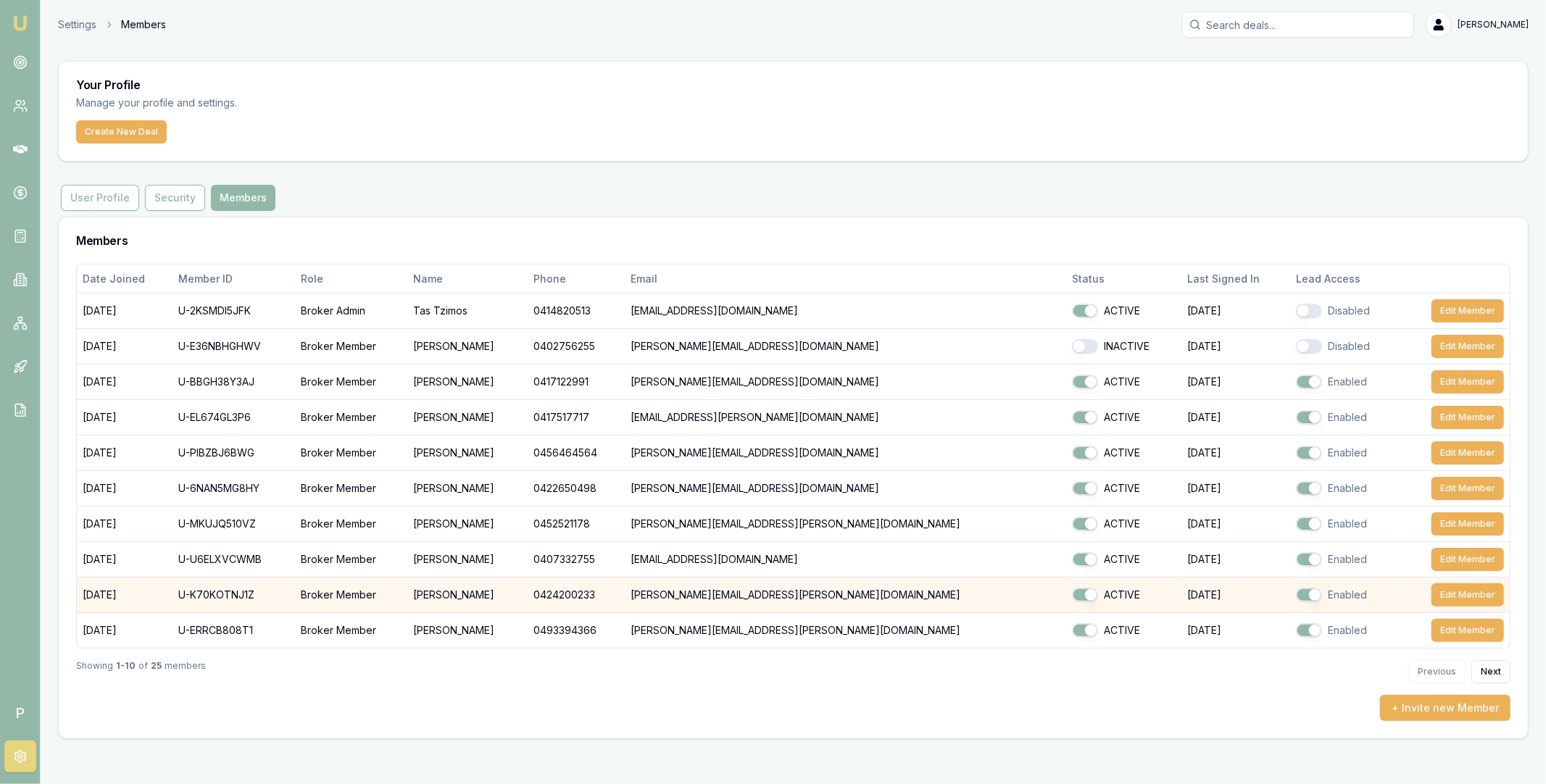
click at [251, 597] on td "U-K70KOTNJ1Z" at bounding box center [234, 595] width 123 height 35
copy td "U-K70KOTNJ1Z"
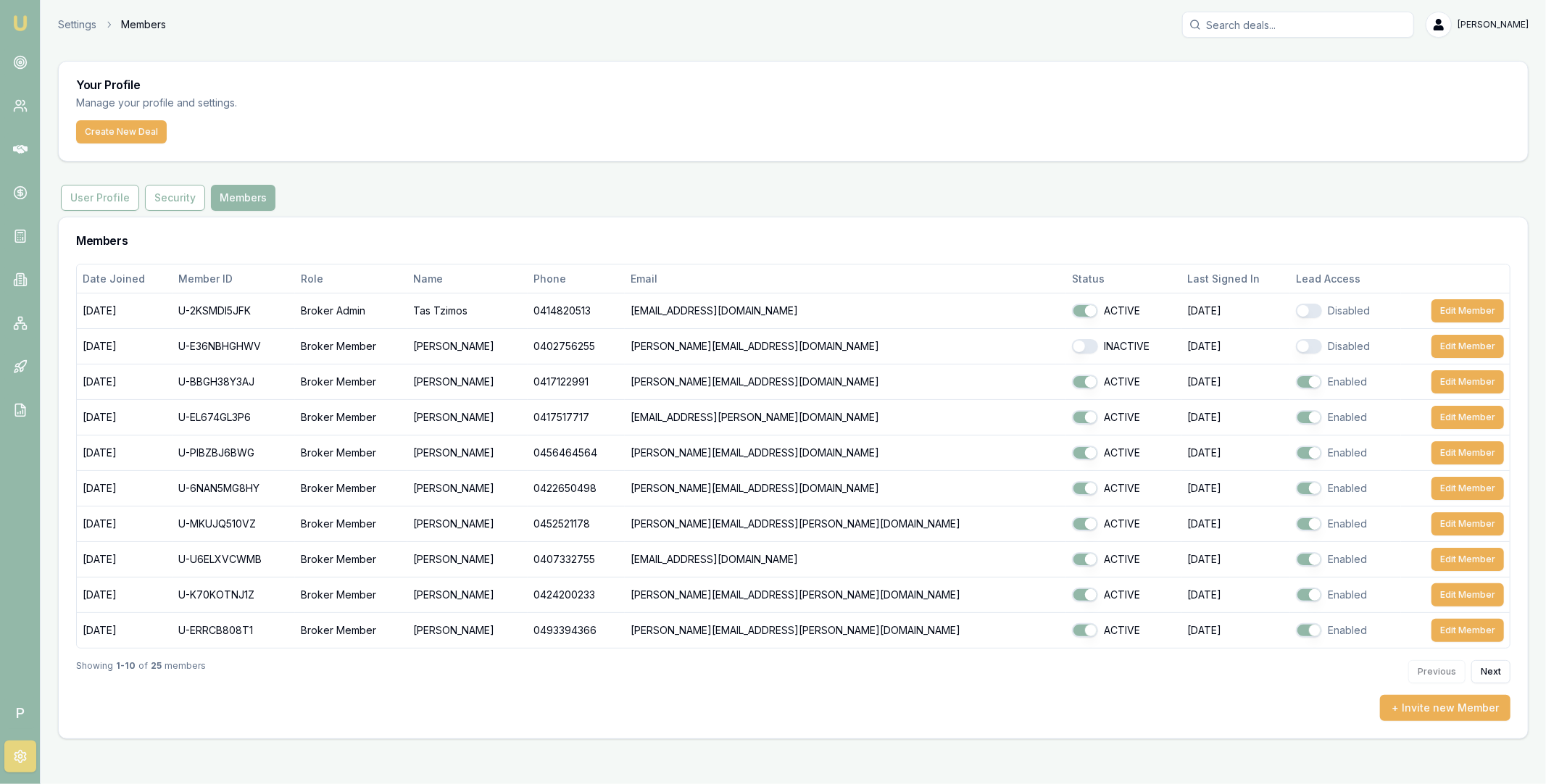
click at [1303, 22] on input "Search deals" at bounding box center [1298, 25] width 232 height 26
paste input "0412519640"
type input "0412519640"
click at [1288, 67] on p "Tracey Johnson" at bounding box center [1298, 63] width 219 height 15
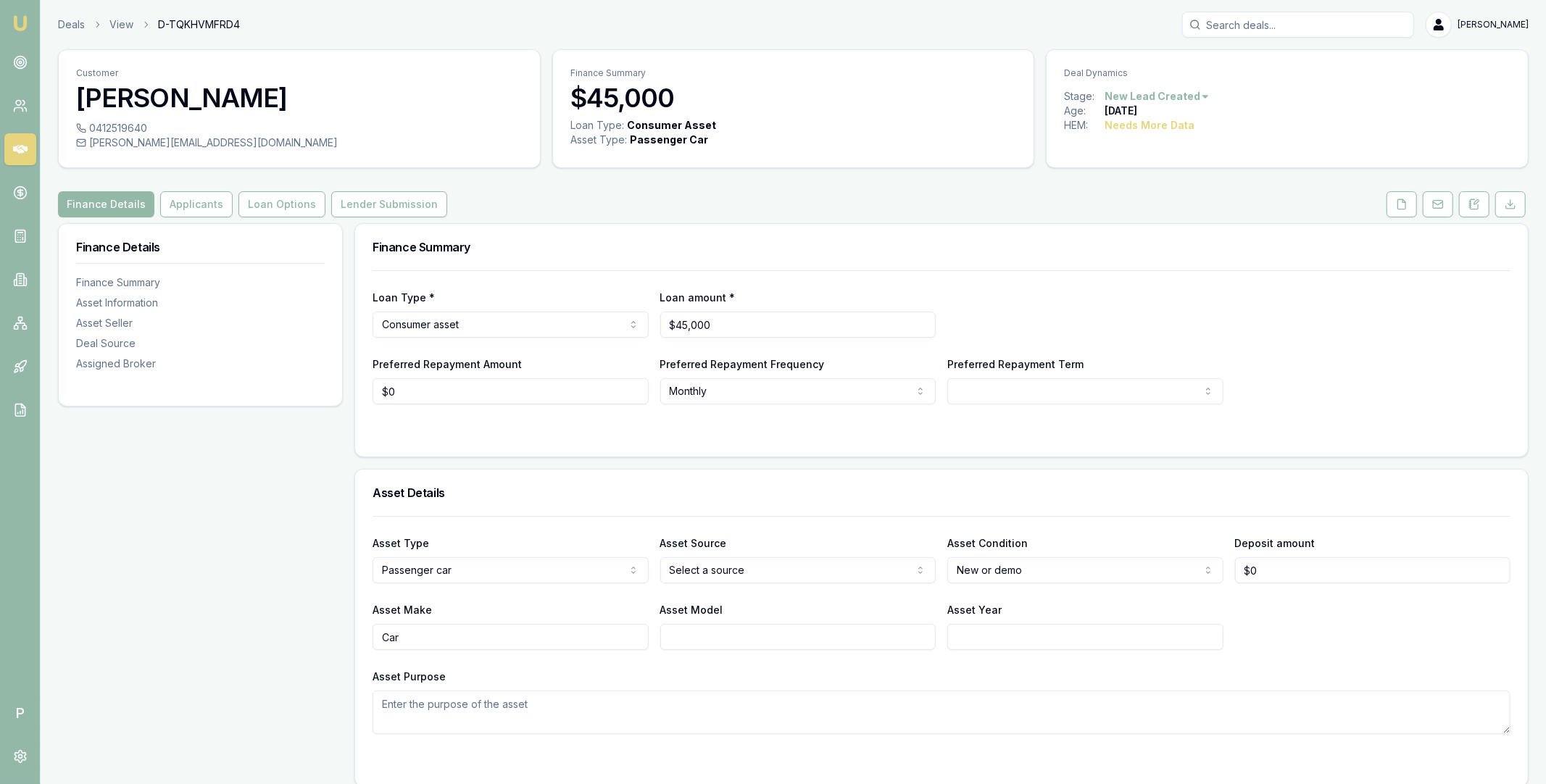
click at [211, 25] on span "D-TQKHVMFRD4" at bounding box center [199, 25] width 82 height 15
copy span "D-TQKHVMFRD4"
click at [22, 751] on icon at bounding box center [20, 757] width 15 height 15
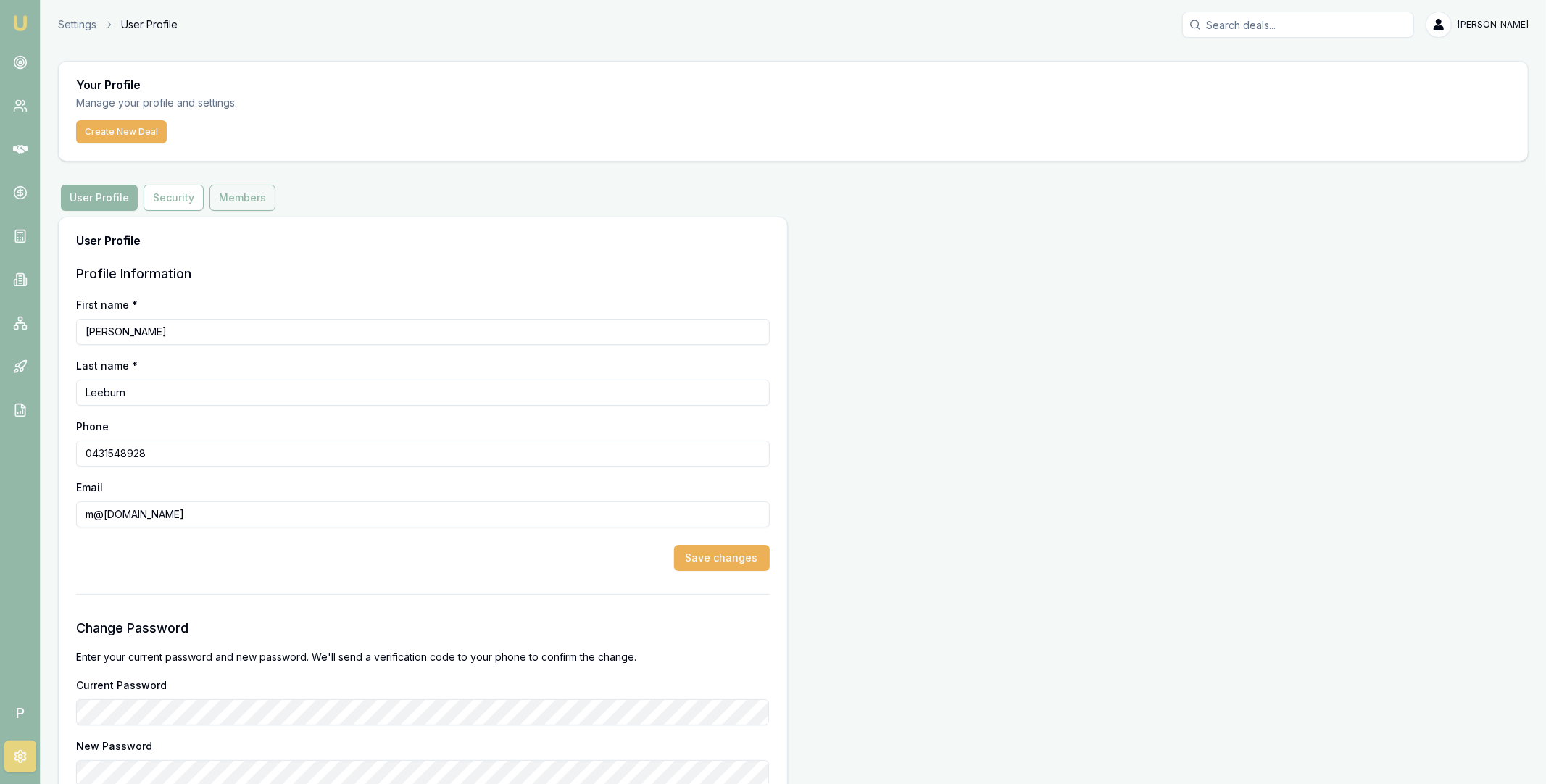
click at [244, 200] on button "Members" at bounding box center [242, 198] width 66 height 26
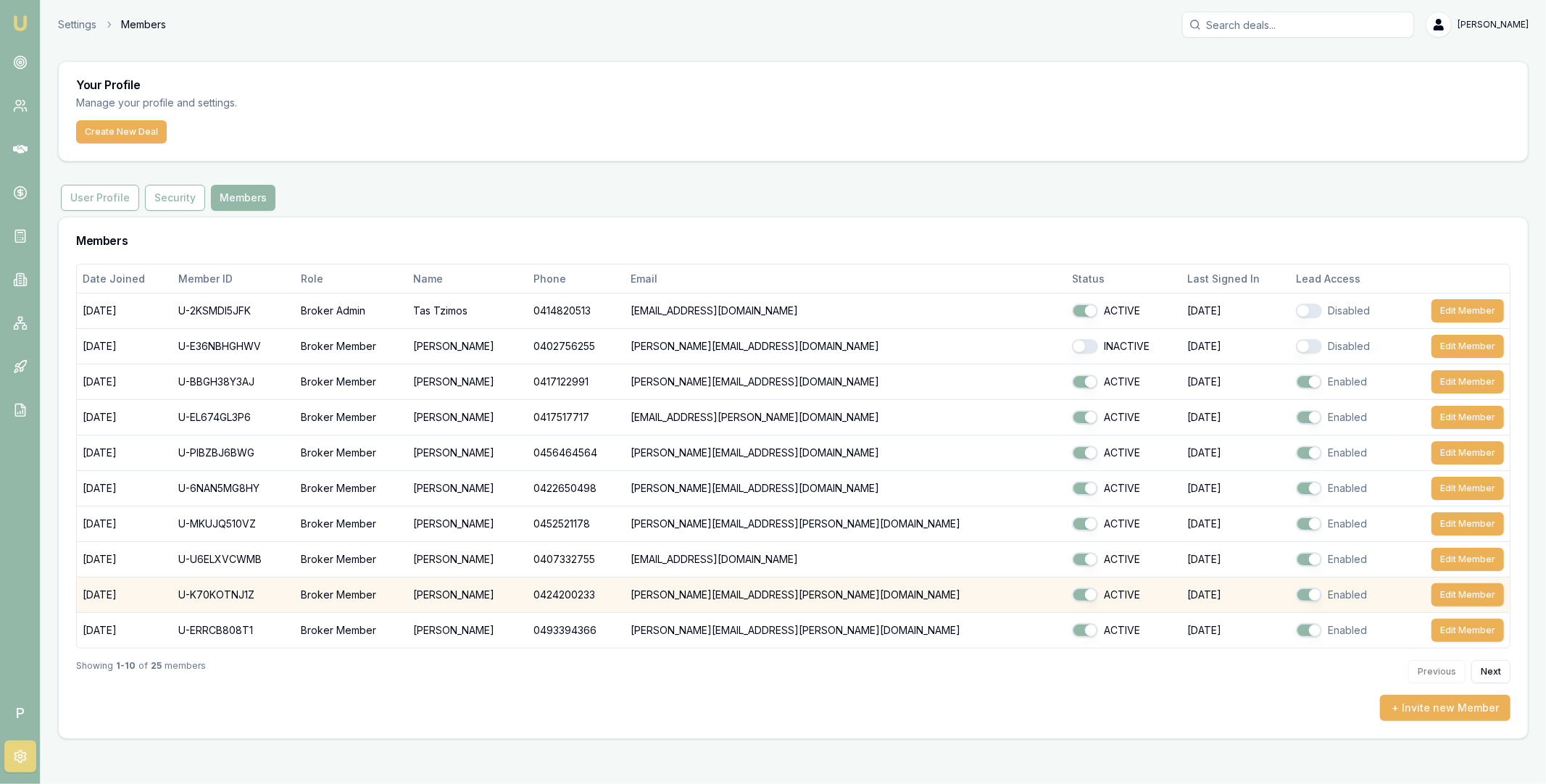
click at [252, 590] on td "U-K70KOTNJ1Z" at bounding box center [234, 595] width 123 height 35
copy td "U-K70KOTNJ1Z"
